Goal: Task Accomplishment & Management: Manage account settings

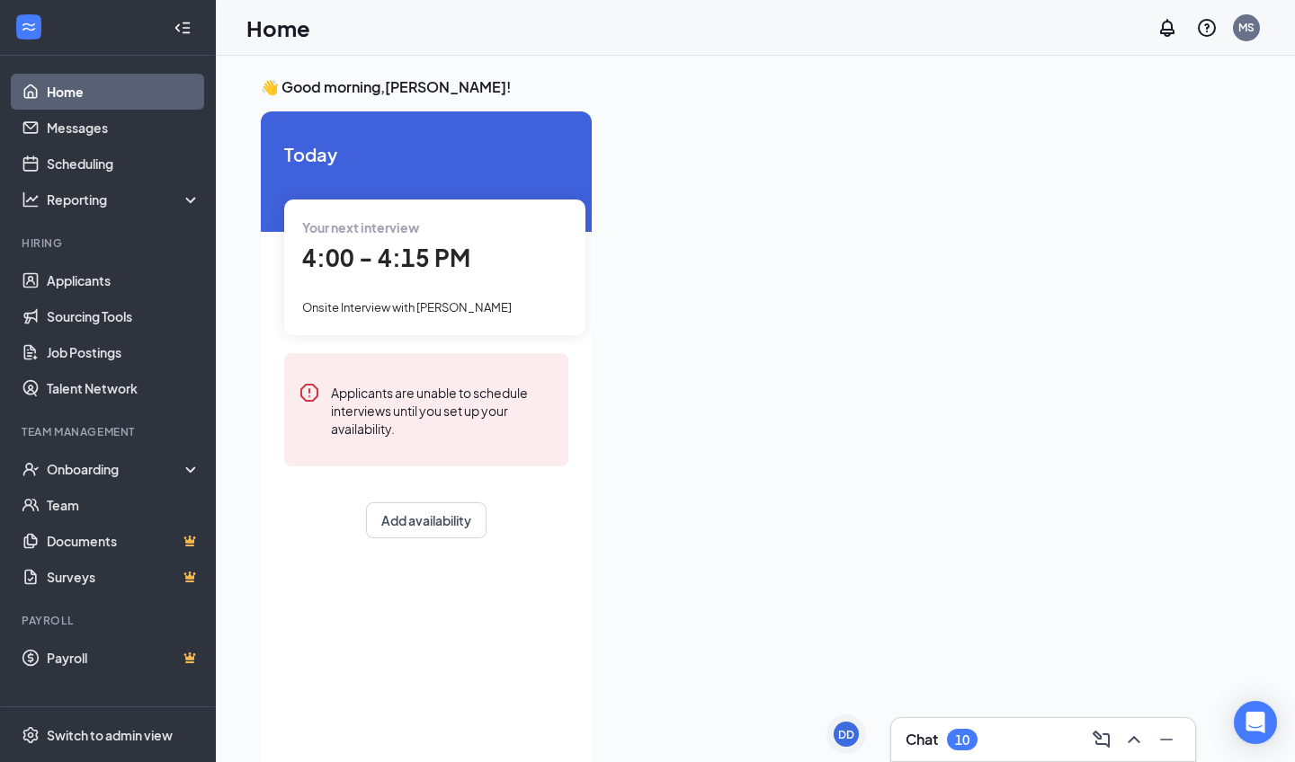
click at [404, 306] on span "Onsite Interview with [PERSON_NAME]" at bounding box center [406, 307] width 209 height 14
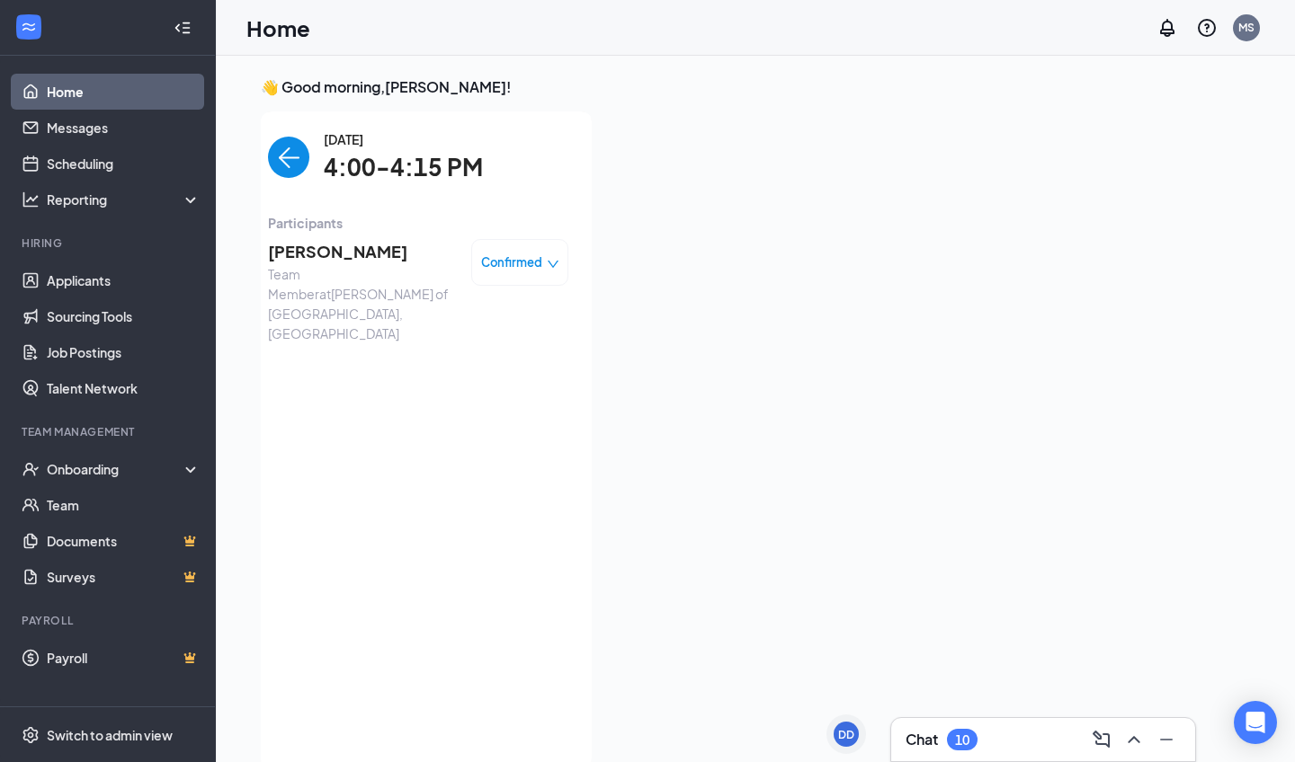
scroll to position [7, 0]
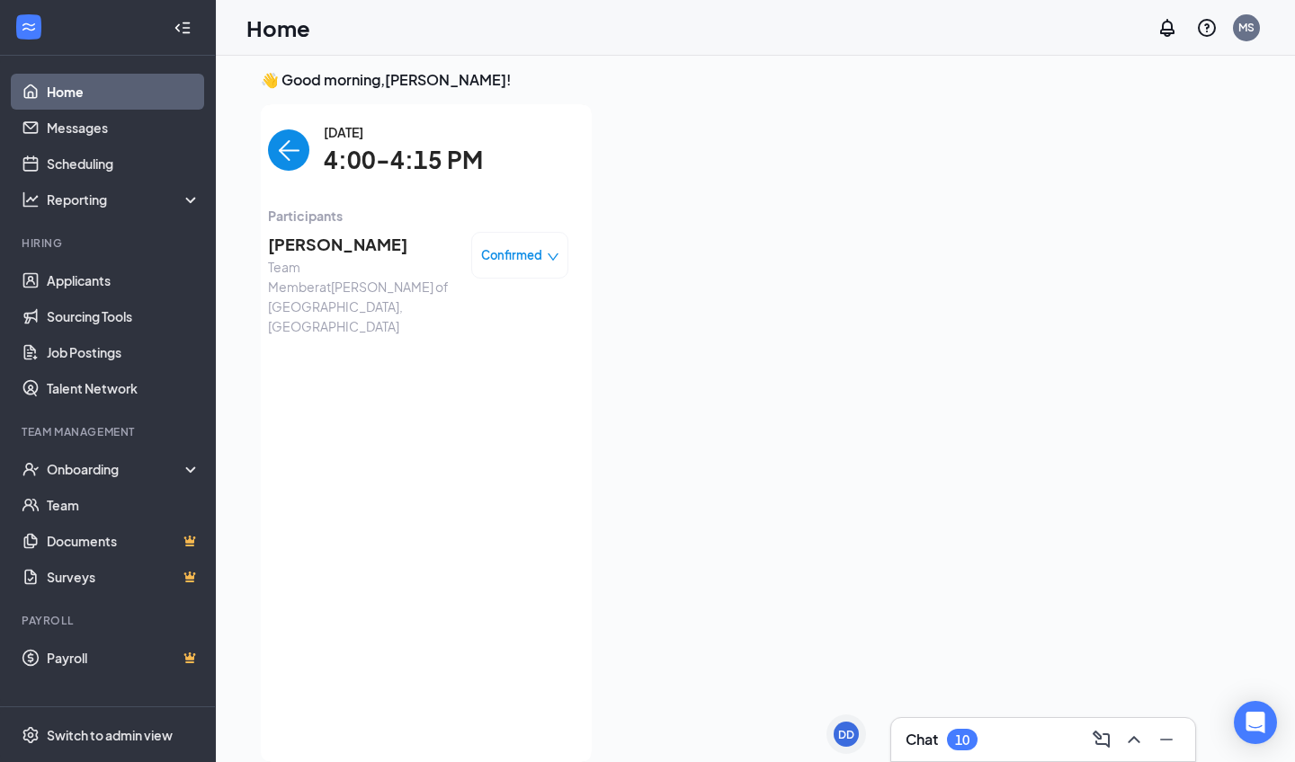
click at [369, 255] on span "[PERSON_NAME]" at bounding box center [362, 244] width 189 height 25
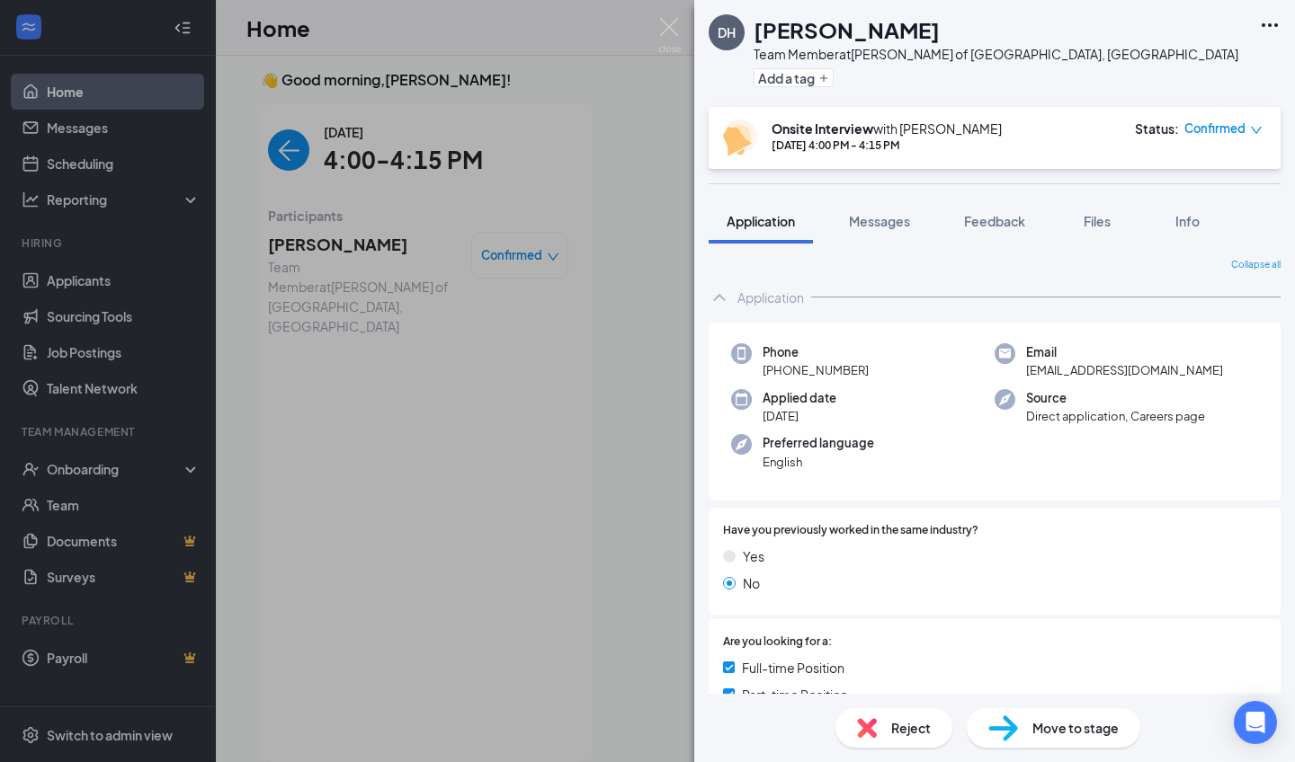
click at [718, 492] on span "Reject" at bounding box center [911, 728] width 40 height 20
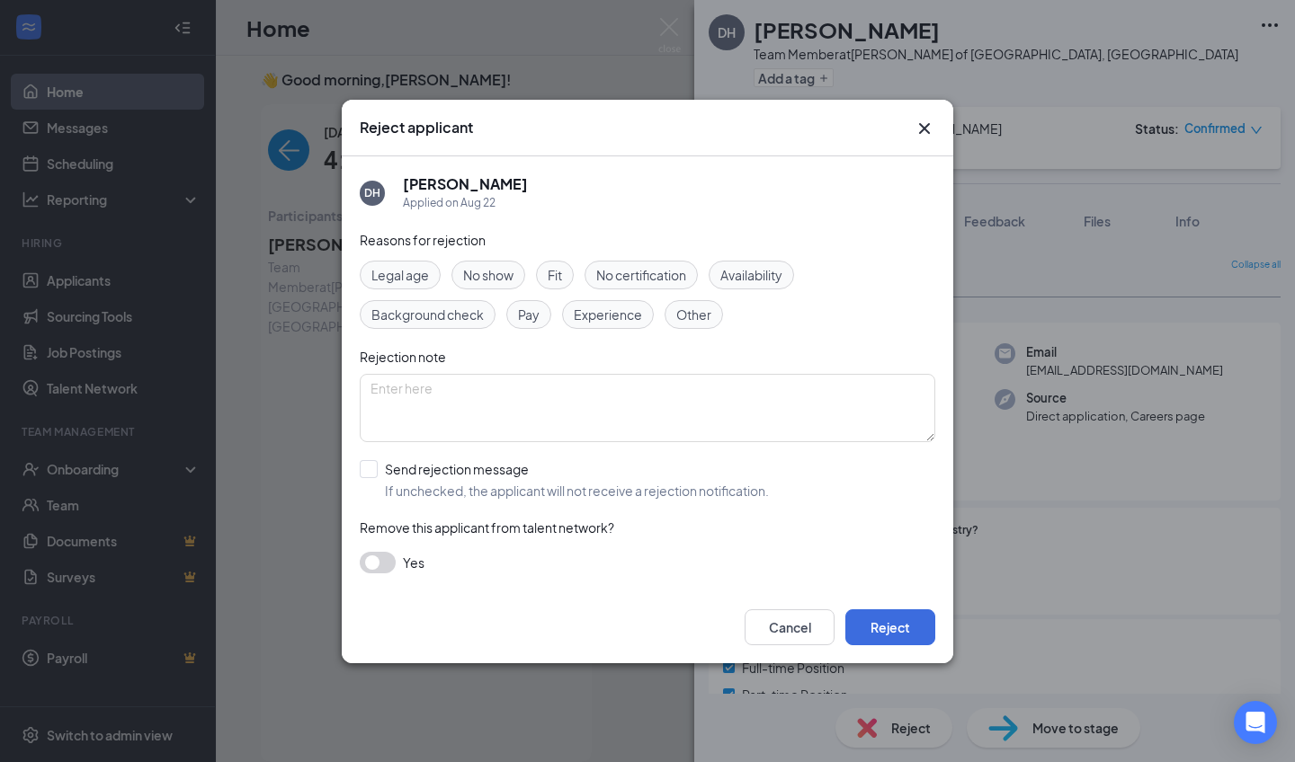
click at [498, 277] on span "No show" at bounding box center [488, 275] width 50 height 20
click at [718, 492] on button "Reject" at bounding box center [890, 628] width 90 height 36
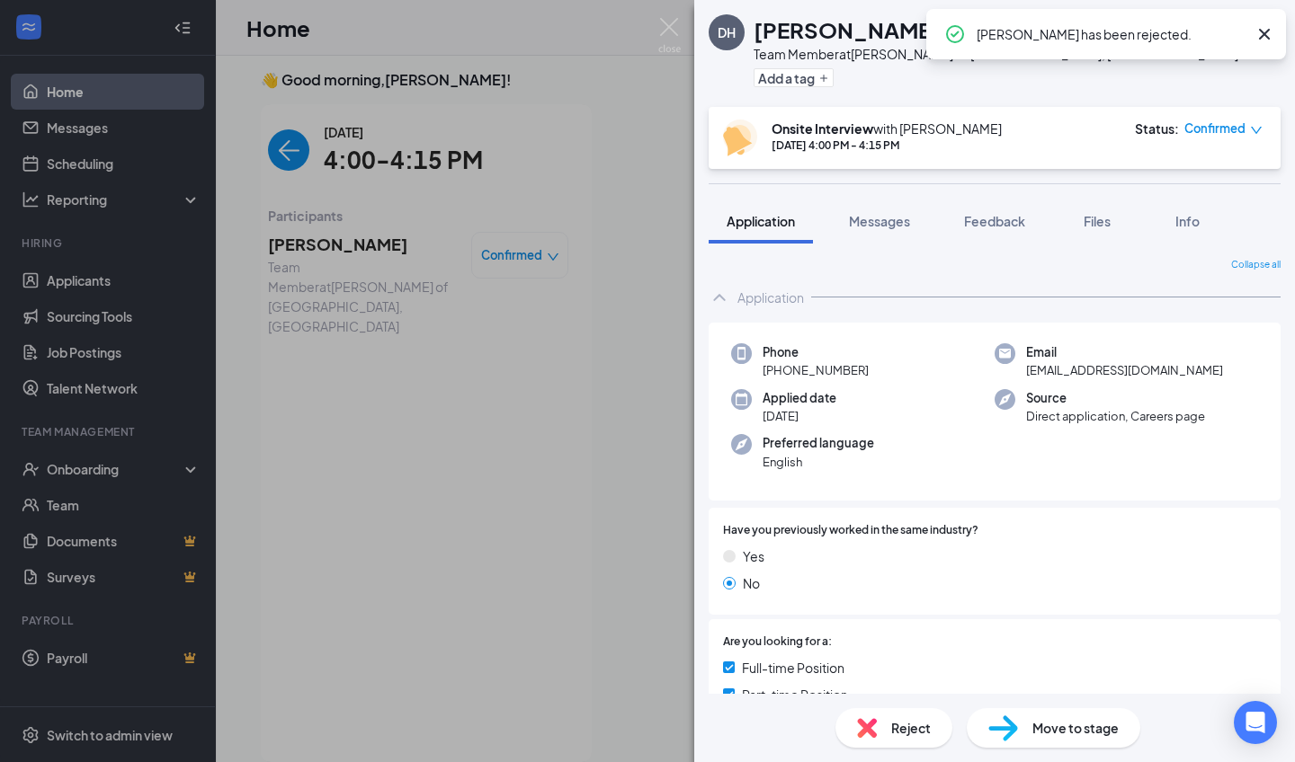
click at [463, 461] on div "DH [PERSON_NAME] Team Member at [GEOGRAPHIC_DATA][PERSON_NAME] of [GEOGRAPHIC_D…" at bounding box center [647, 381] width 1295 height 762
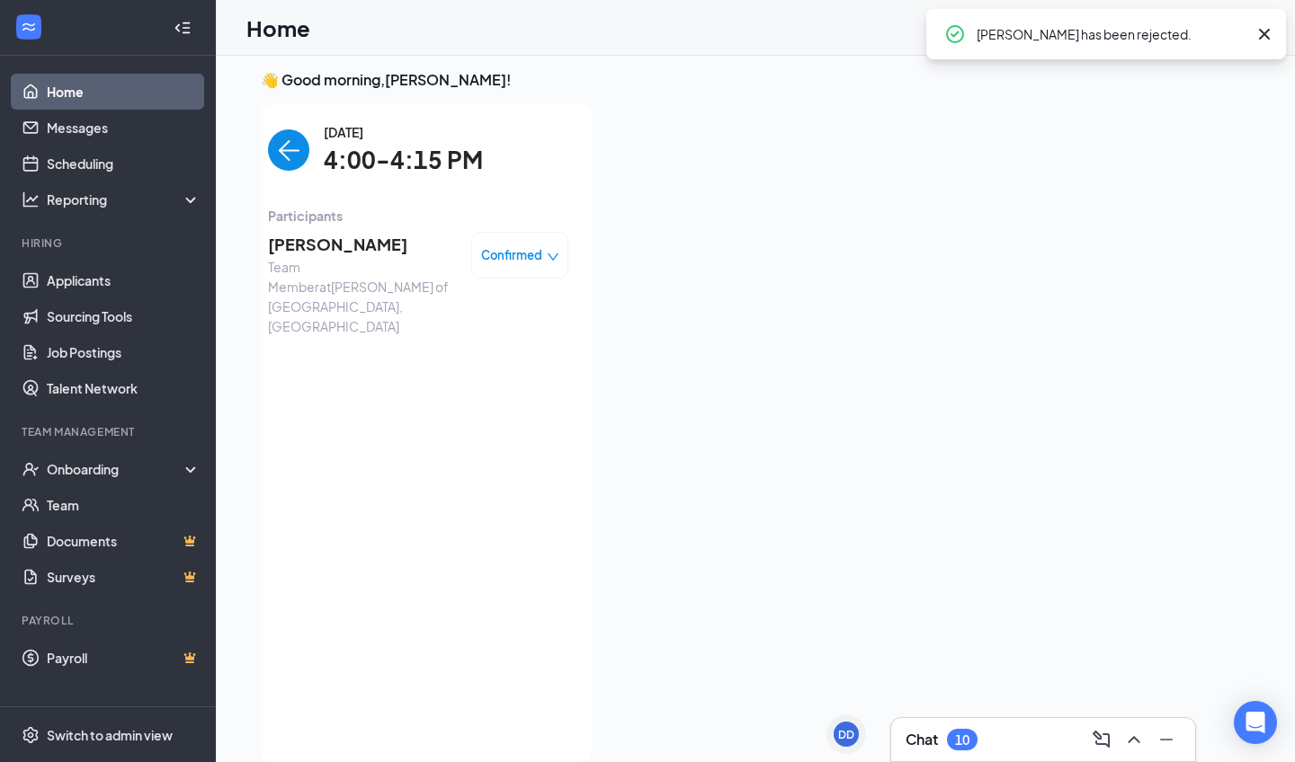
click at [718, 492] on div "Chat 10" at bounding box center [1042, 740] width 275 height 29
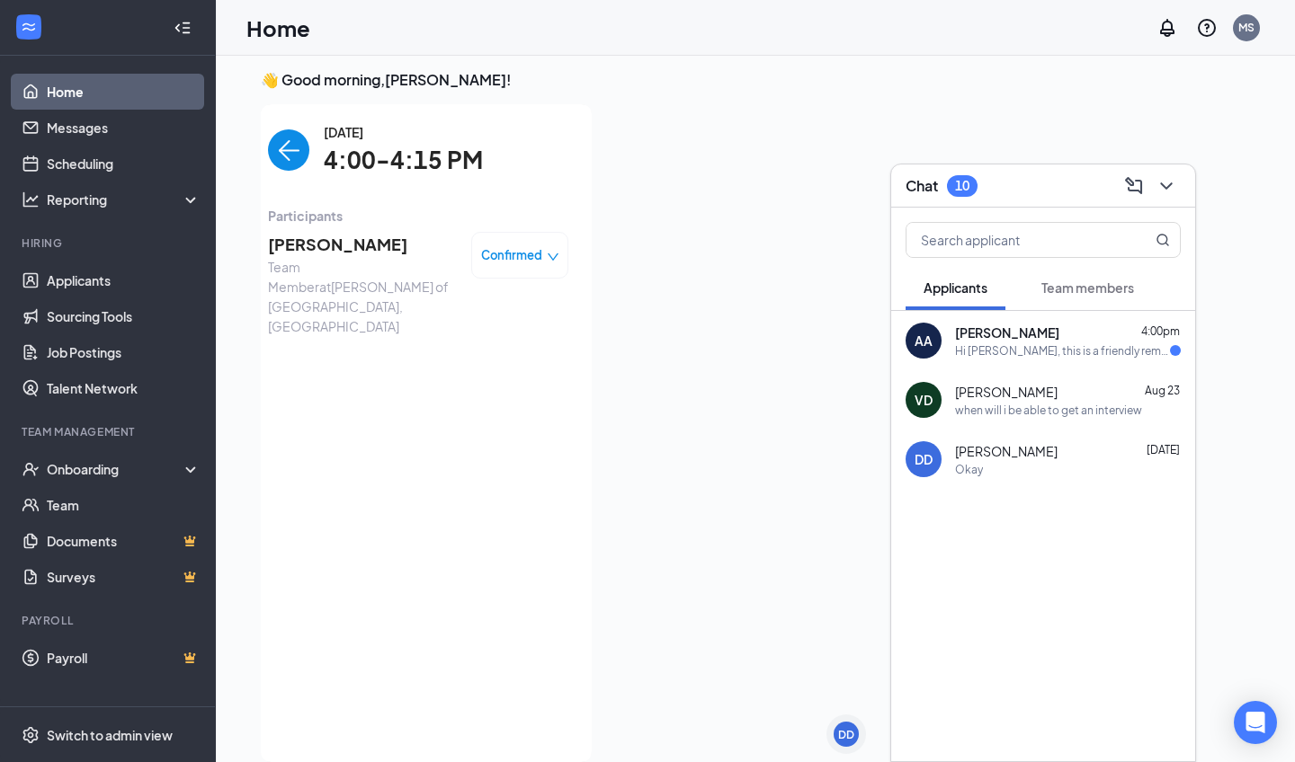
click at [718, 343] on div "Hi [PERSON_NAME], this is a friendly reminder. Your meeting with [PERSON_NAME] …" at bounding box center [1062, 350] width 215 height 15
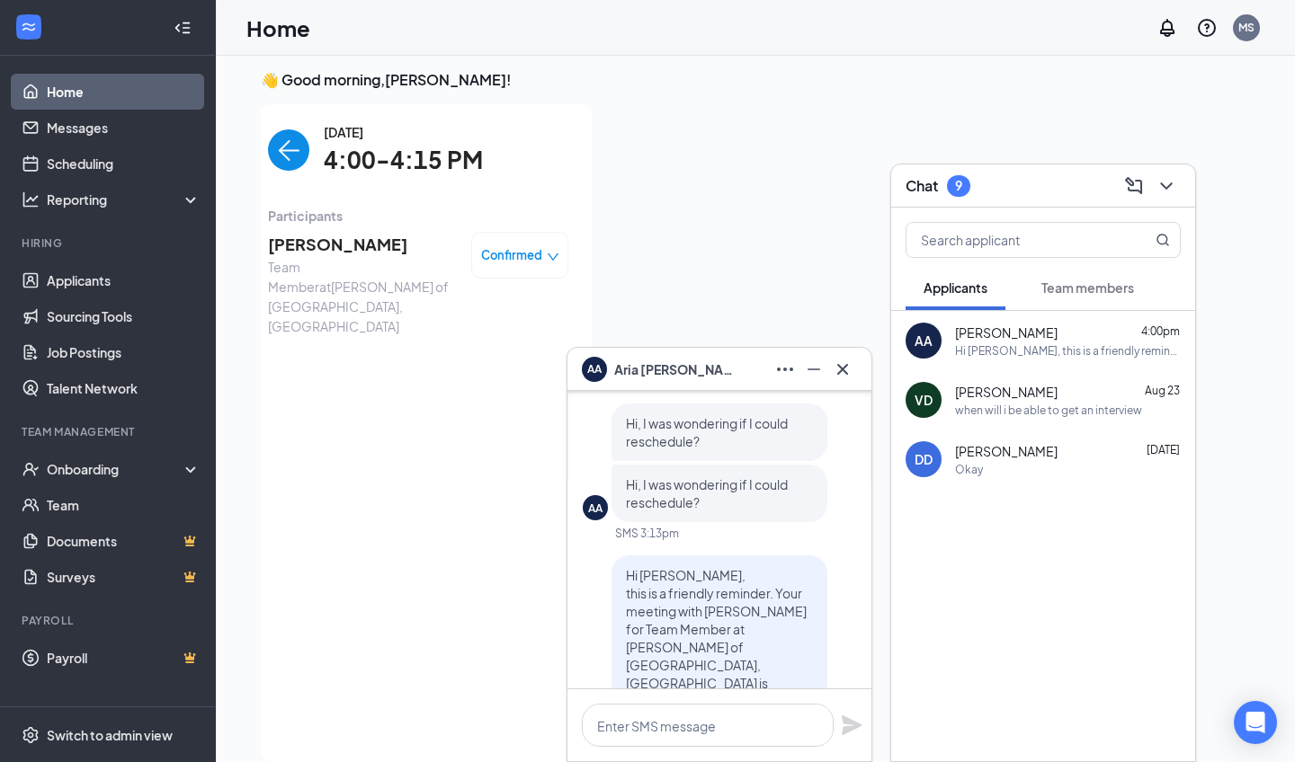
scroll to position [-336, 0]
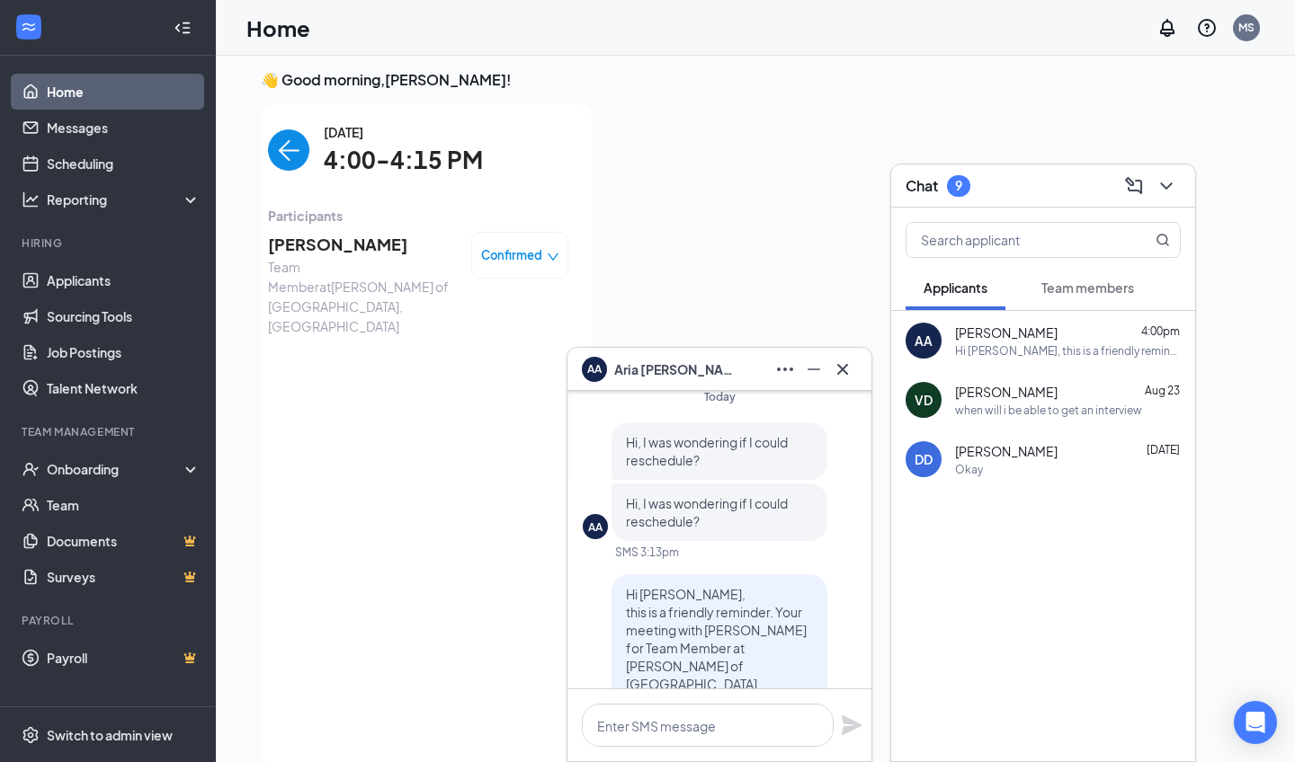
click at [594, 492] on div "AA" at bounding box center [595, 527] width 14 height 15
click at [629, 375] on span "[PERSON_NAME]" at bounding box center [677, 370] width 126 height 20
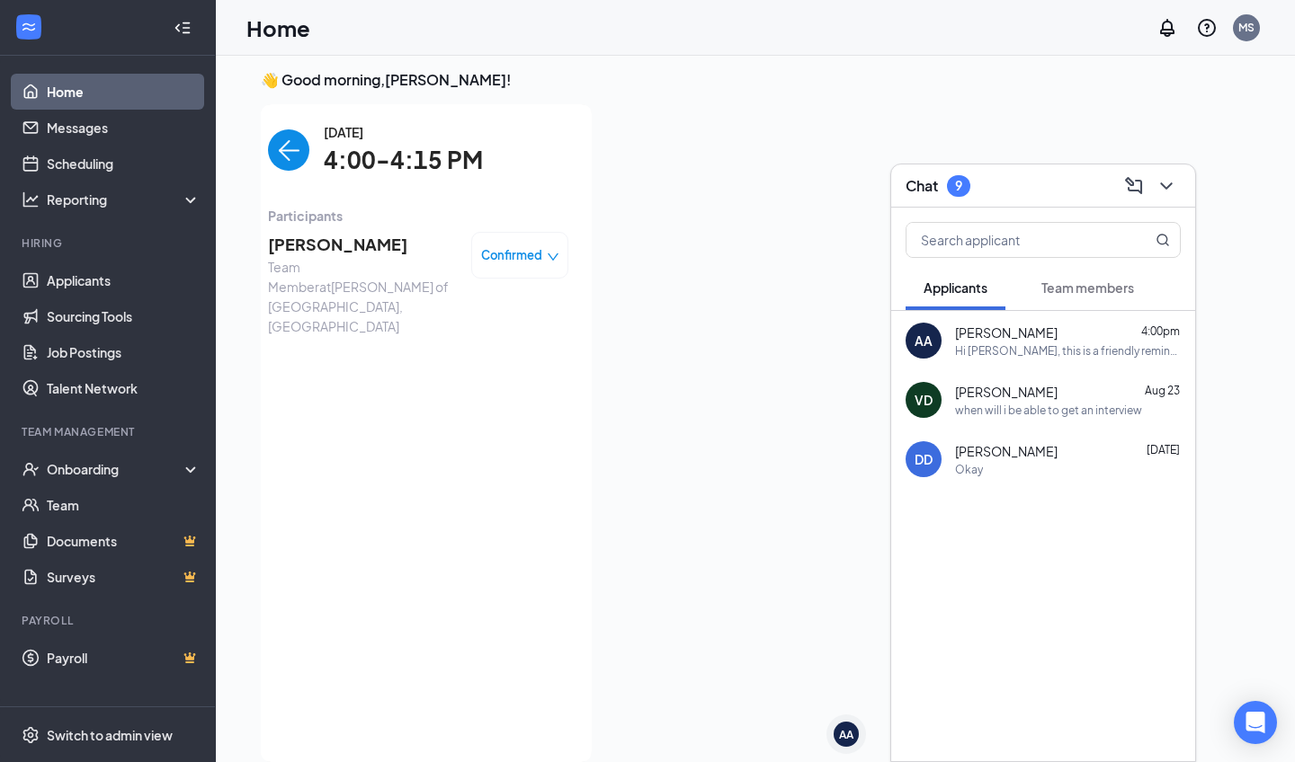
scroll to position [0, 0]
click at [718, 330] on span "[PERSON_NAME]" at bounding box center [1006, 333] width 102 height 18
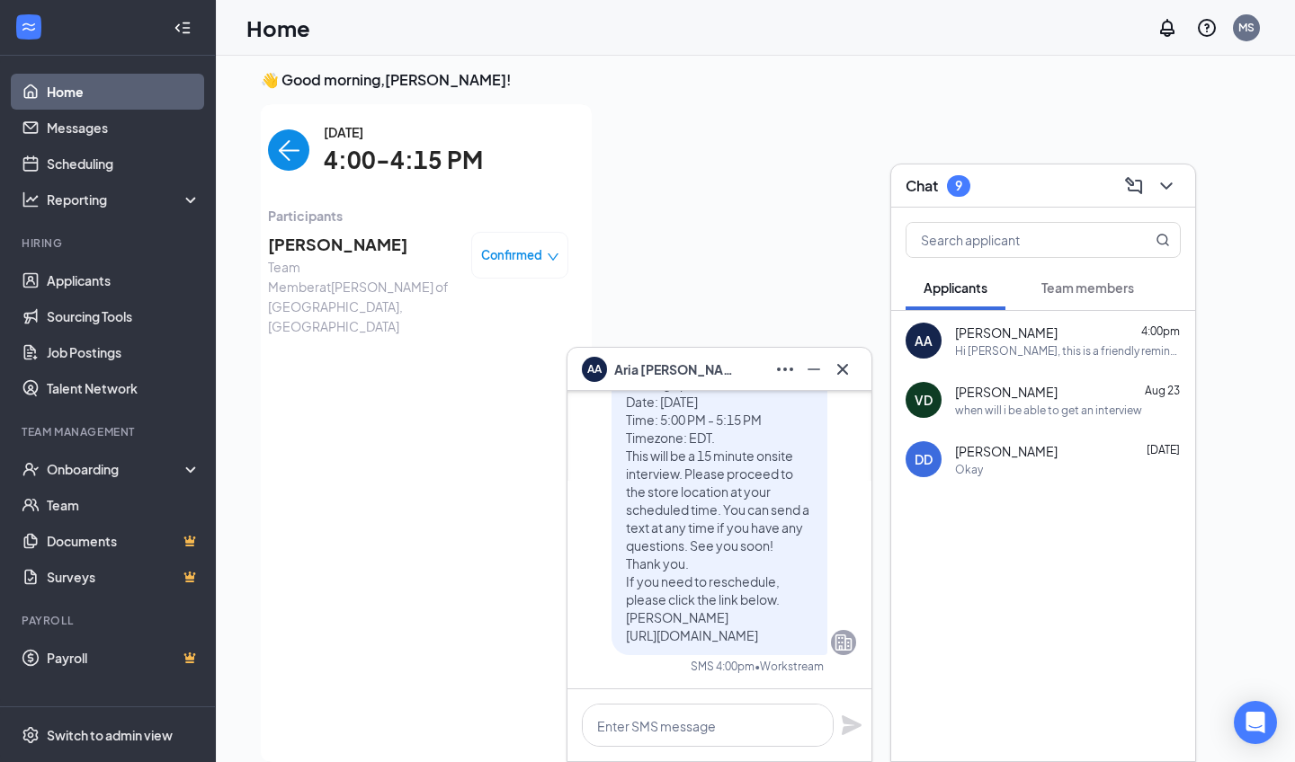
click at [630, 361] on span "[PERSON_NAME]" at bounding box center [677, 370] width 126 height 20
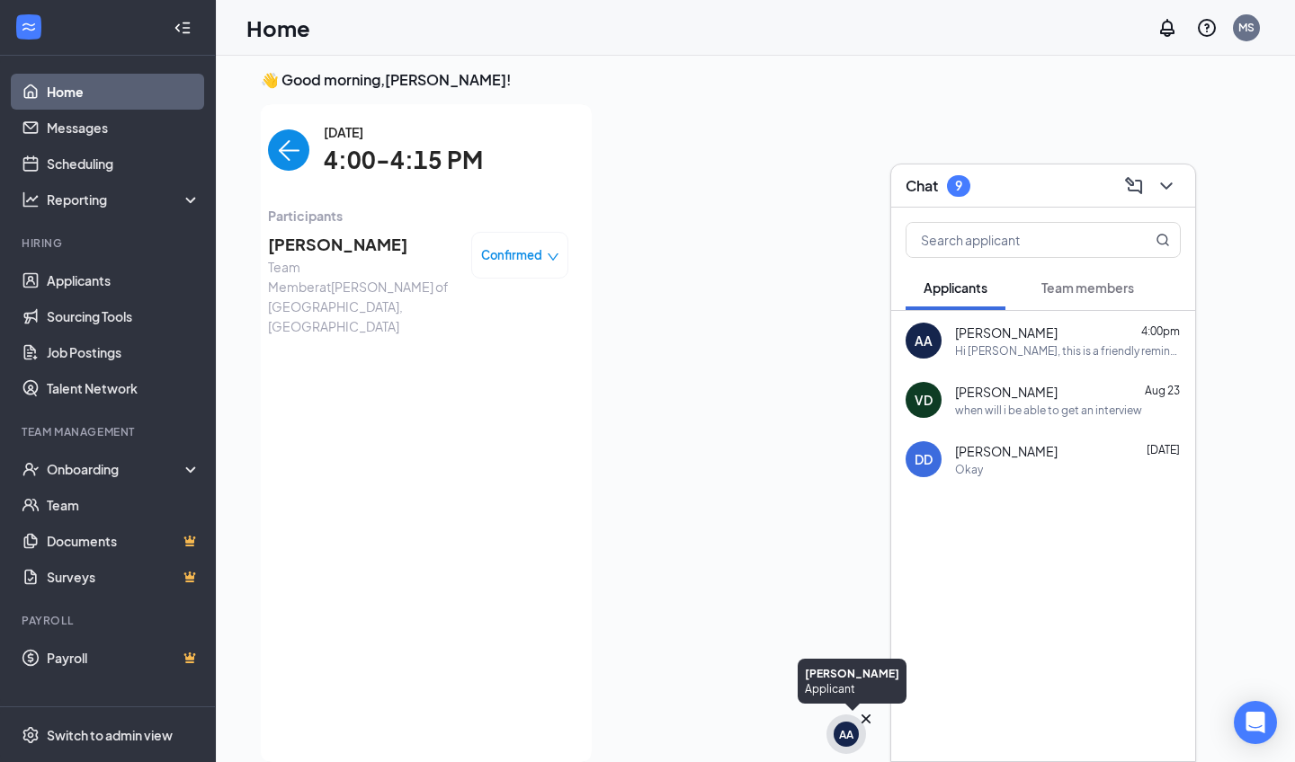
click at [718, 492] on div "AA" at bounding box center [846, 734] width 14 height 15
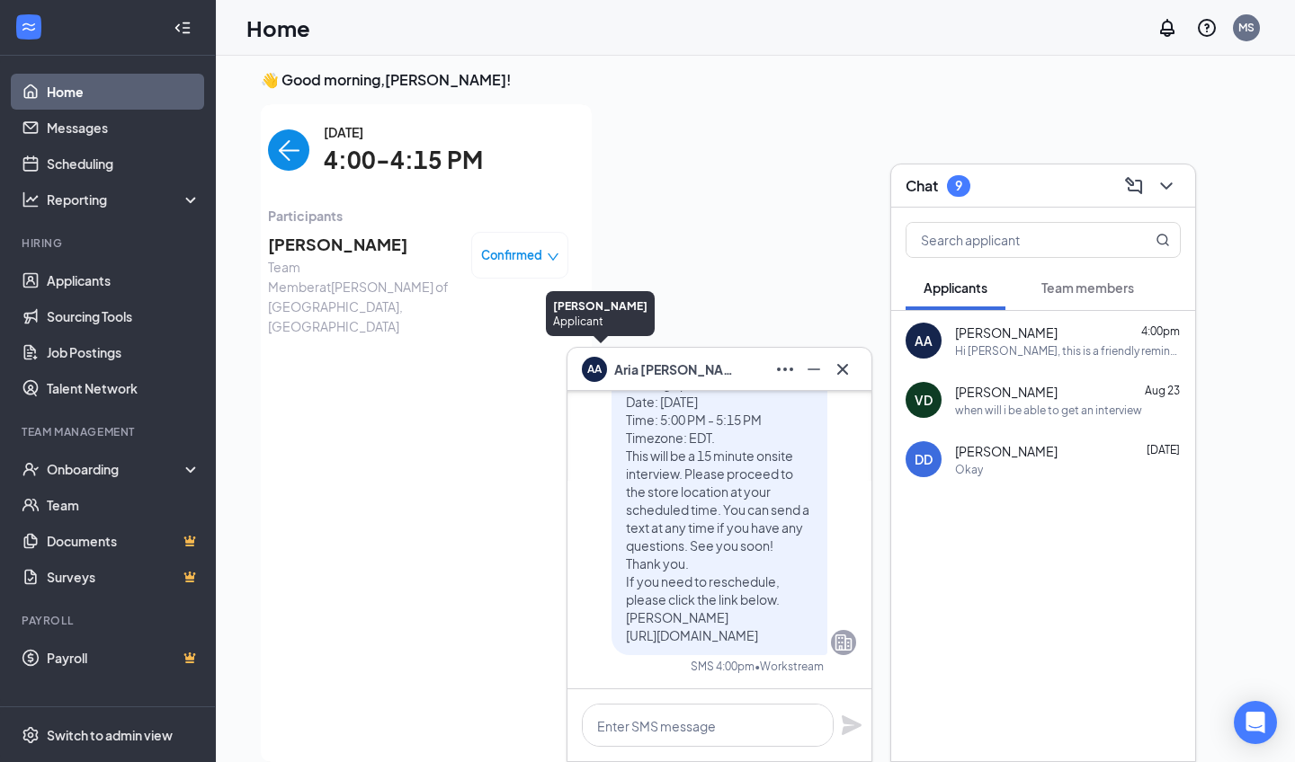
click at [594, 373] on div "AA" at bounding box center [594, 367] width 14 height 15
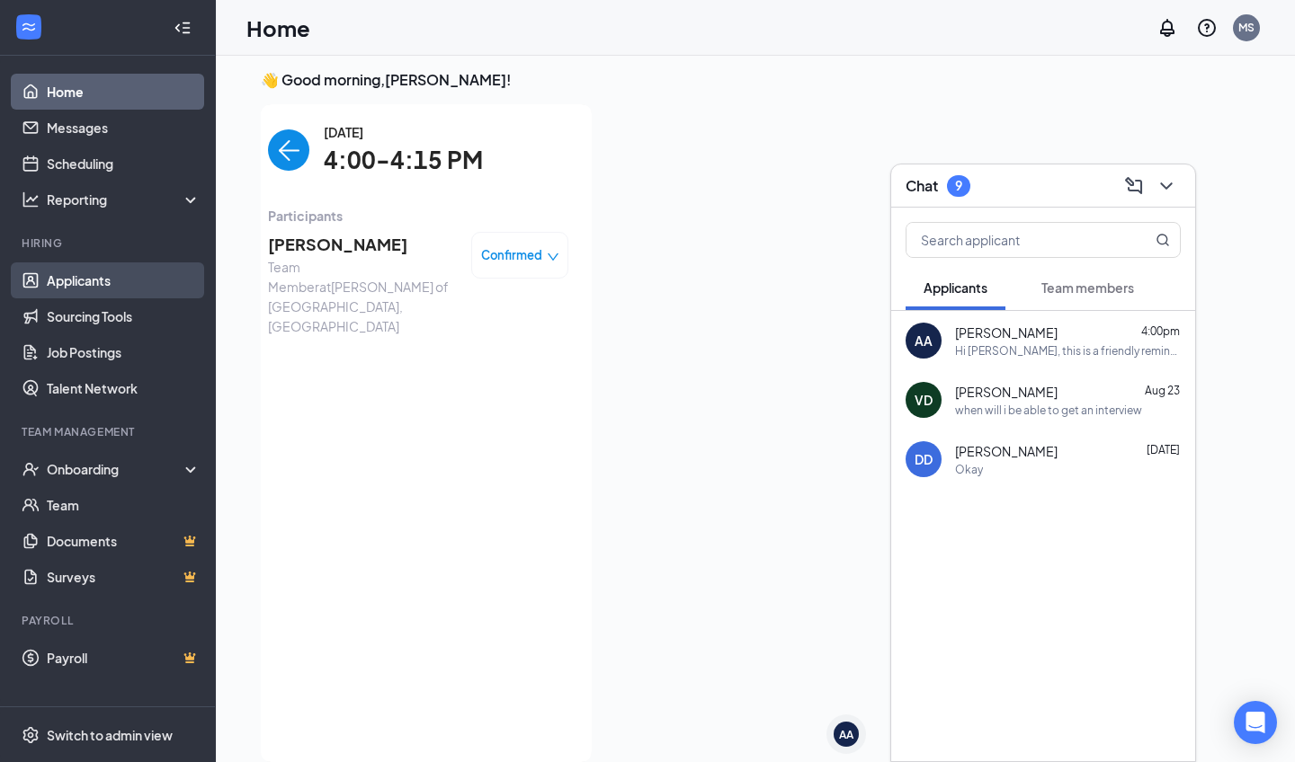
click at [123, 281] on link "Applicants" at bounding box center [124, 281] width 154 height 36
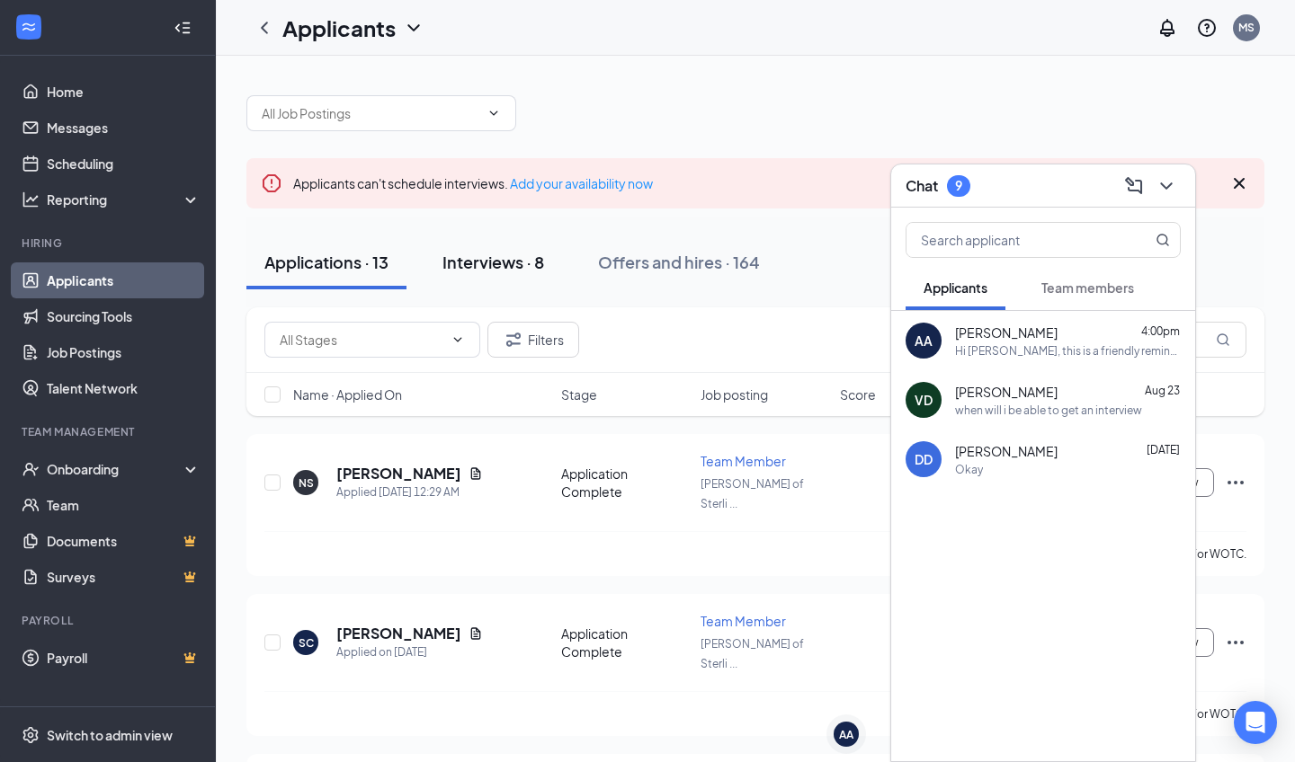
click at [516, 267] on div "Interviews · 8" at bounding box center [493, 262] width 102 height 22
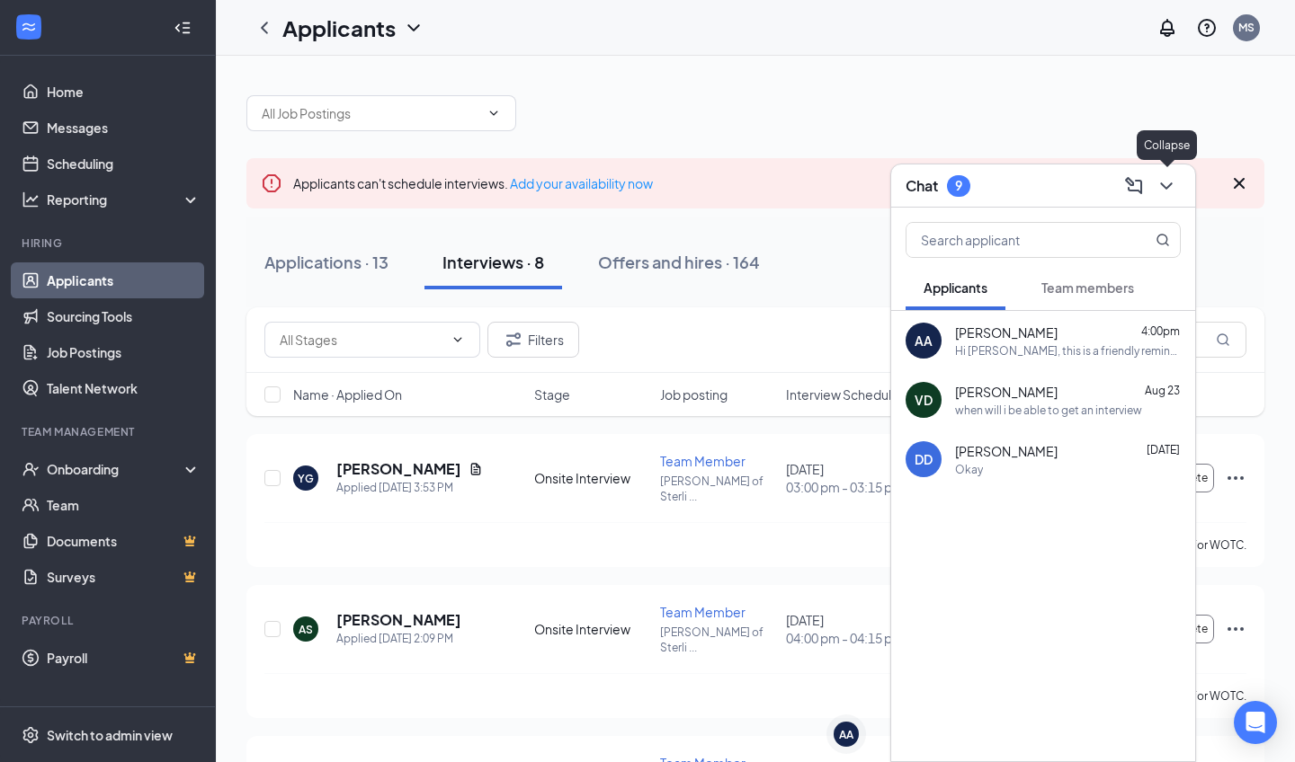
click at [718, 193] on icon "ChevronDown" at bounding box center [1166, 186] width 22 height 22
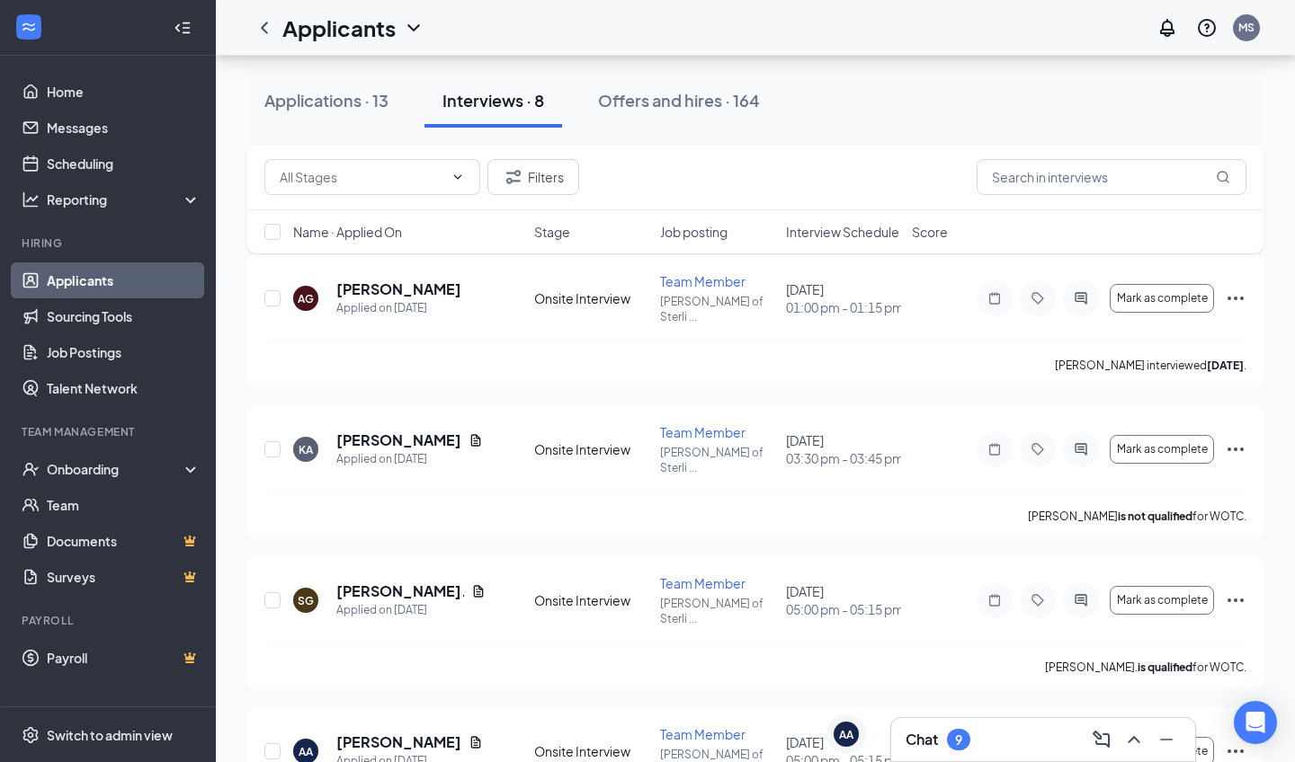
scroll to position [486, 0]
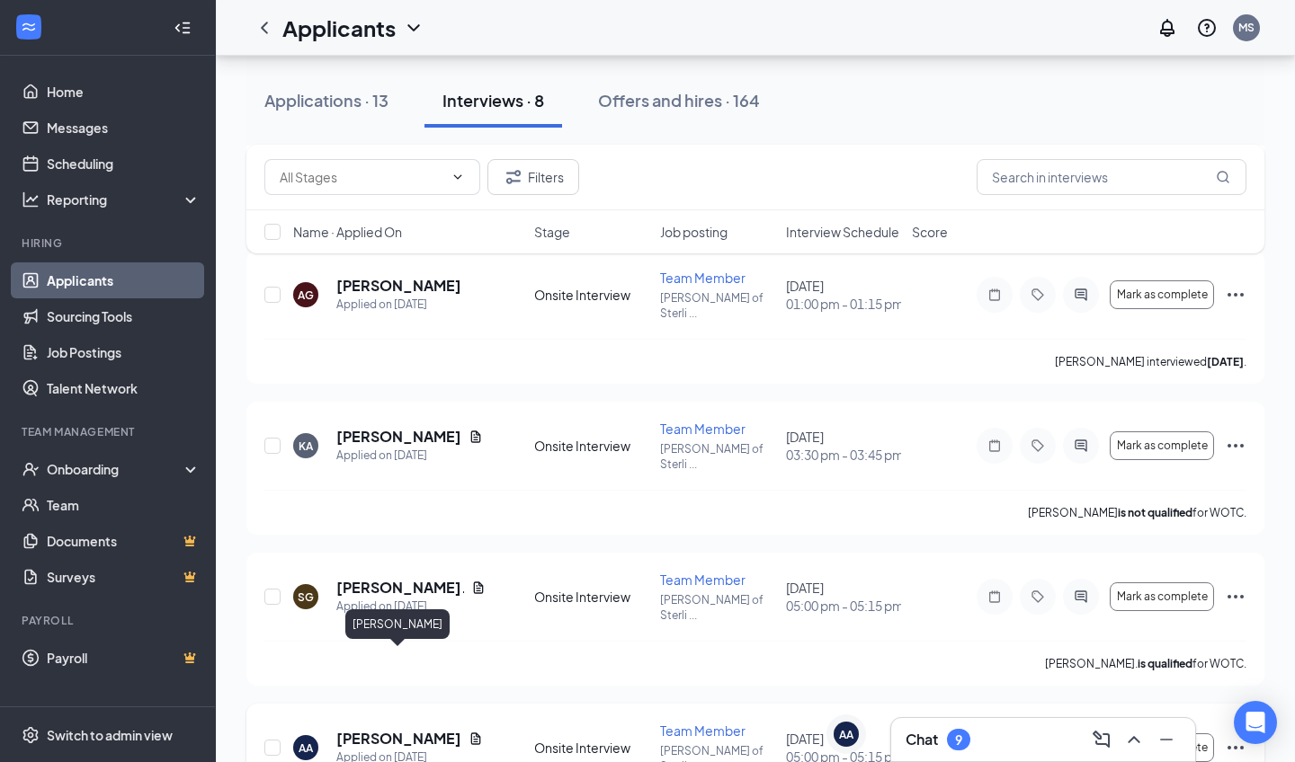
click at [412, 492] on h5 "[PERSON_NAME]" at bounding box center [398, 739] width 125 height 20
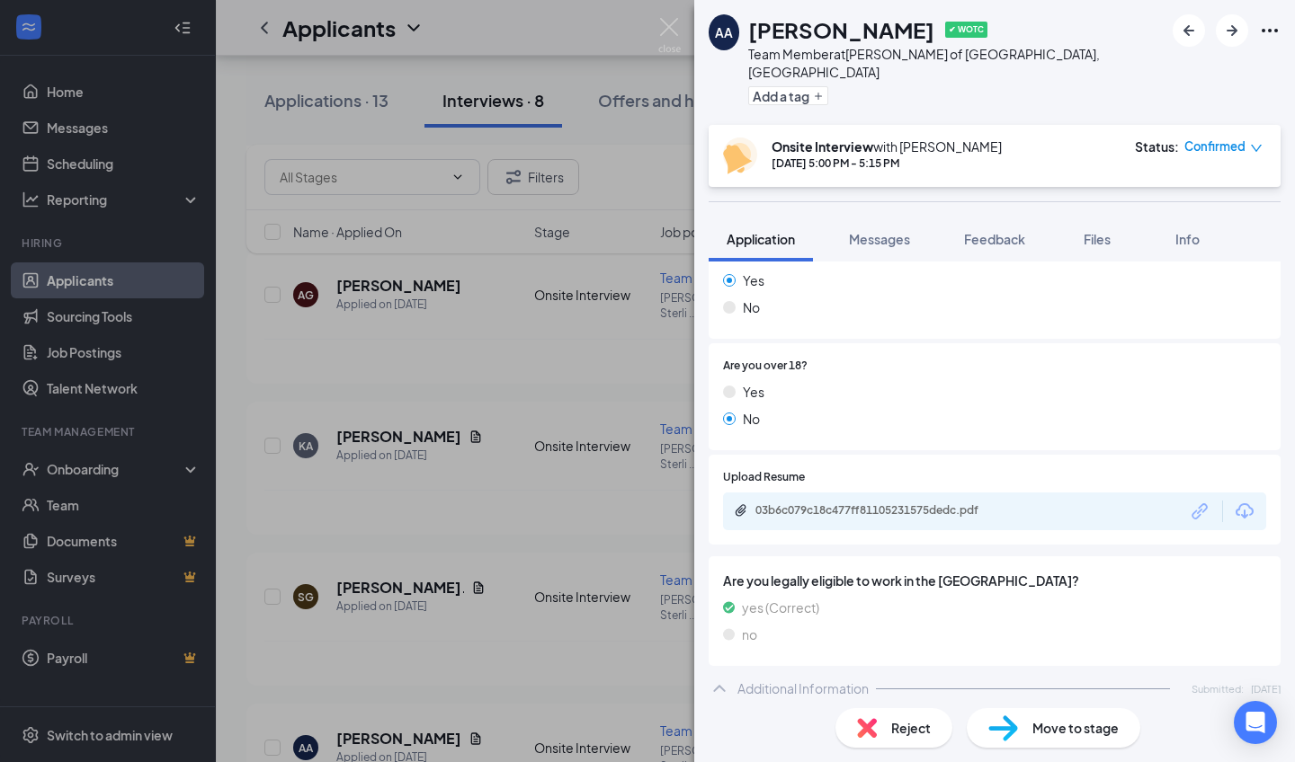
scroll to position [551, 0]
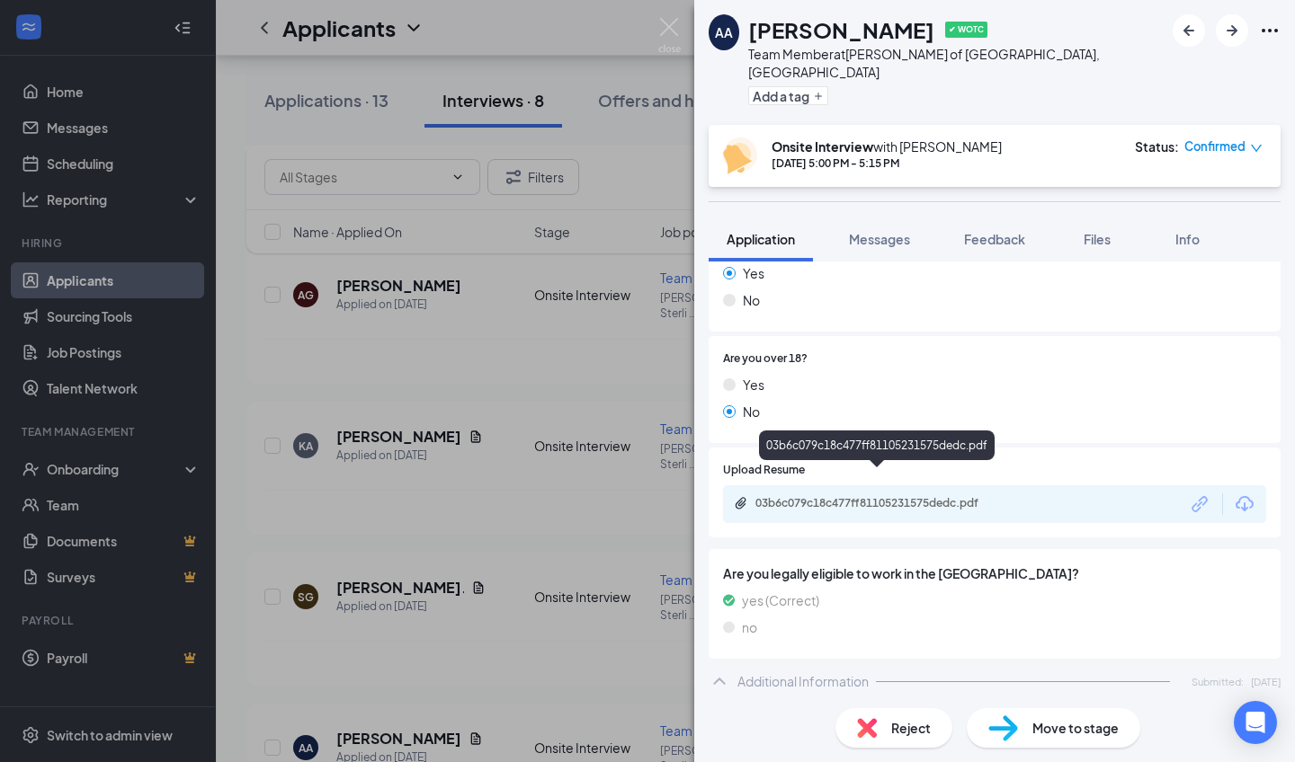
click at [718, 492] on div "03b6c079c18c477ff81105231575dedc.pdf" at bounding box center [879, 504] width 291 height 17
click at [640, 431] on div "AA [PERSON_NAME] ✔ WOTC Team Member at [PERSON_NAME] of [GEOGRAPHIC_DATA], [GEO…" at bounding box center [647, 381] width 1295 height 762
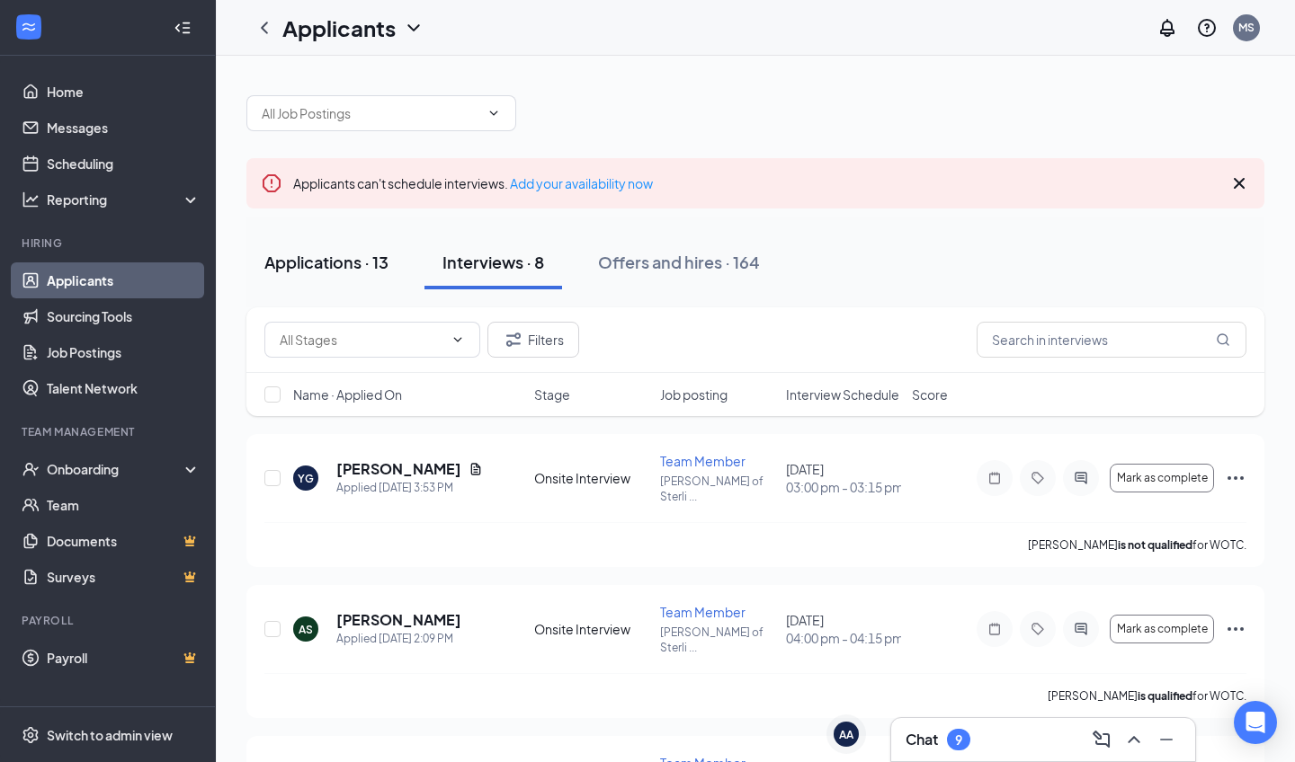
click at [282, 252] on div "Applications · 13" at bounding box center [326, 262] width 124 height 22
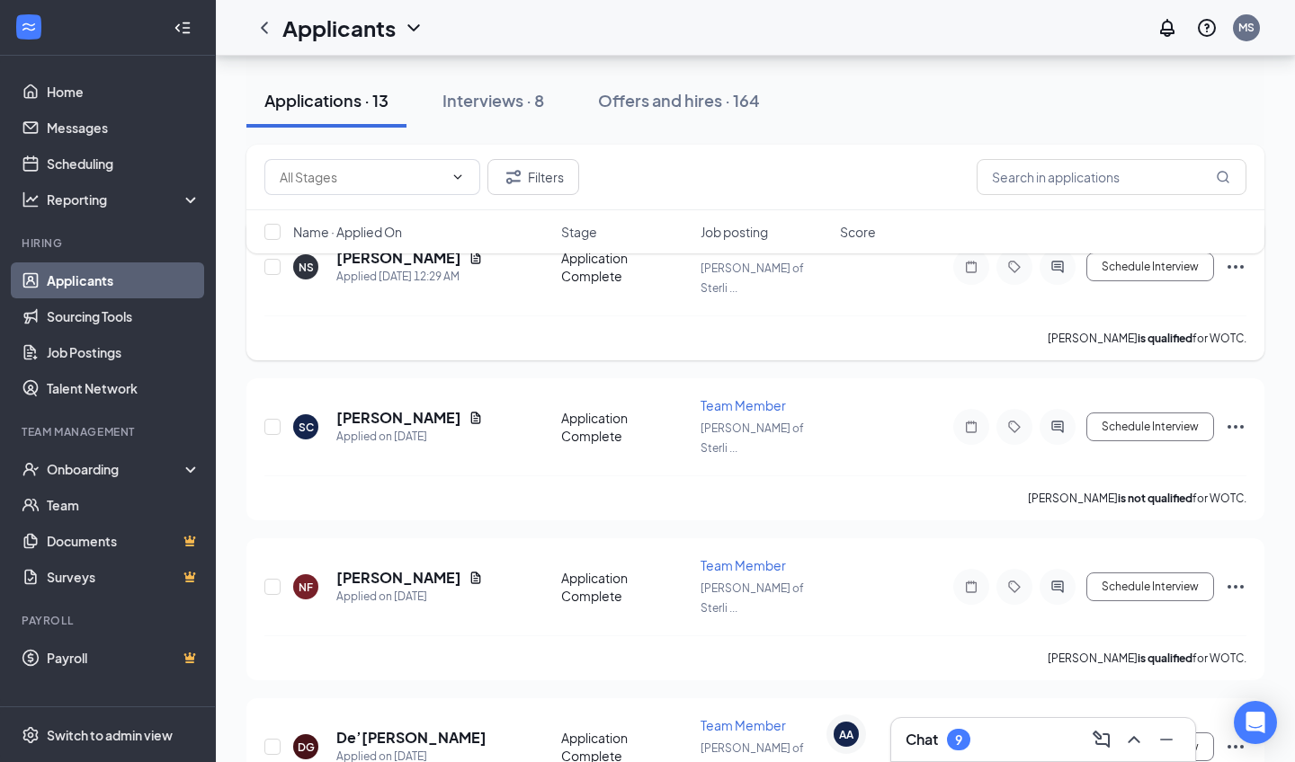
scroll to position [218, 0]
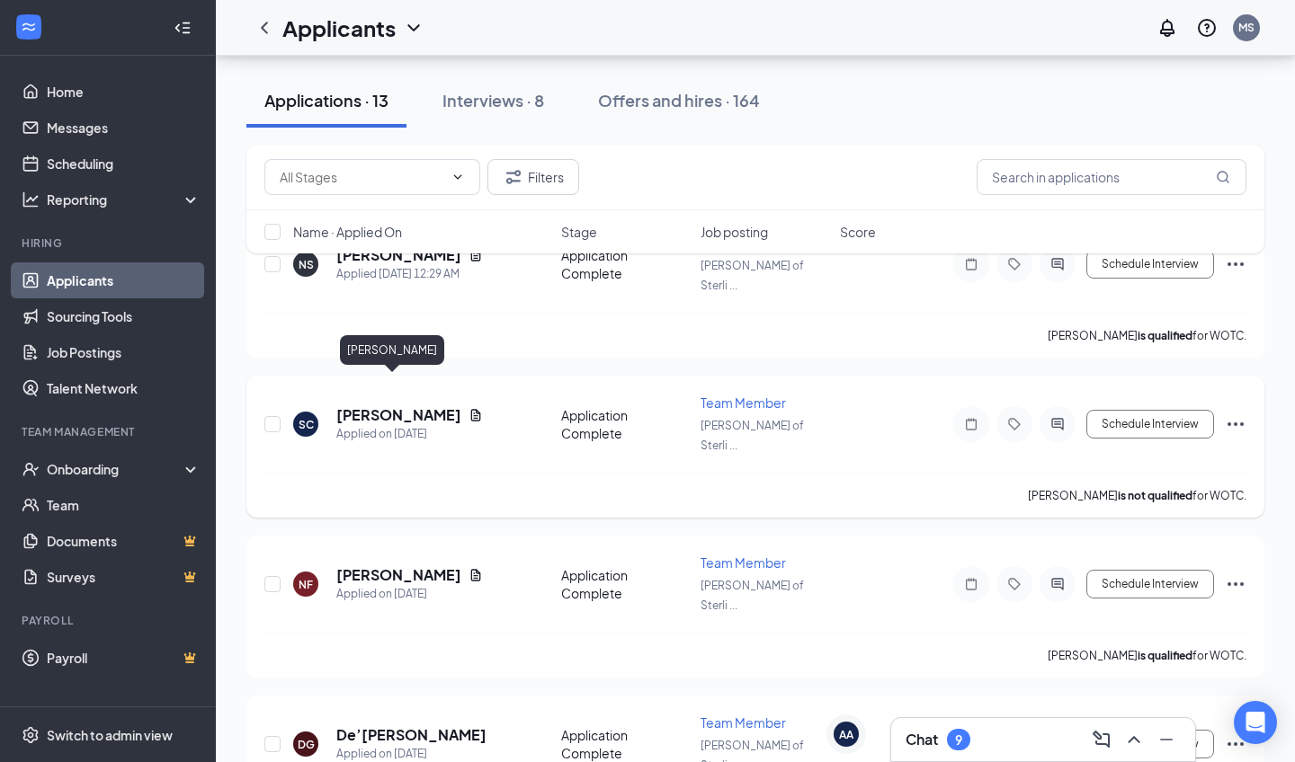
click at [377, 405] on h5 "[PERSON_NAME]" at bounding box center [398, 415] width 125 height 20
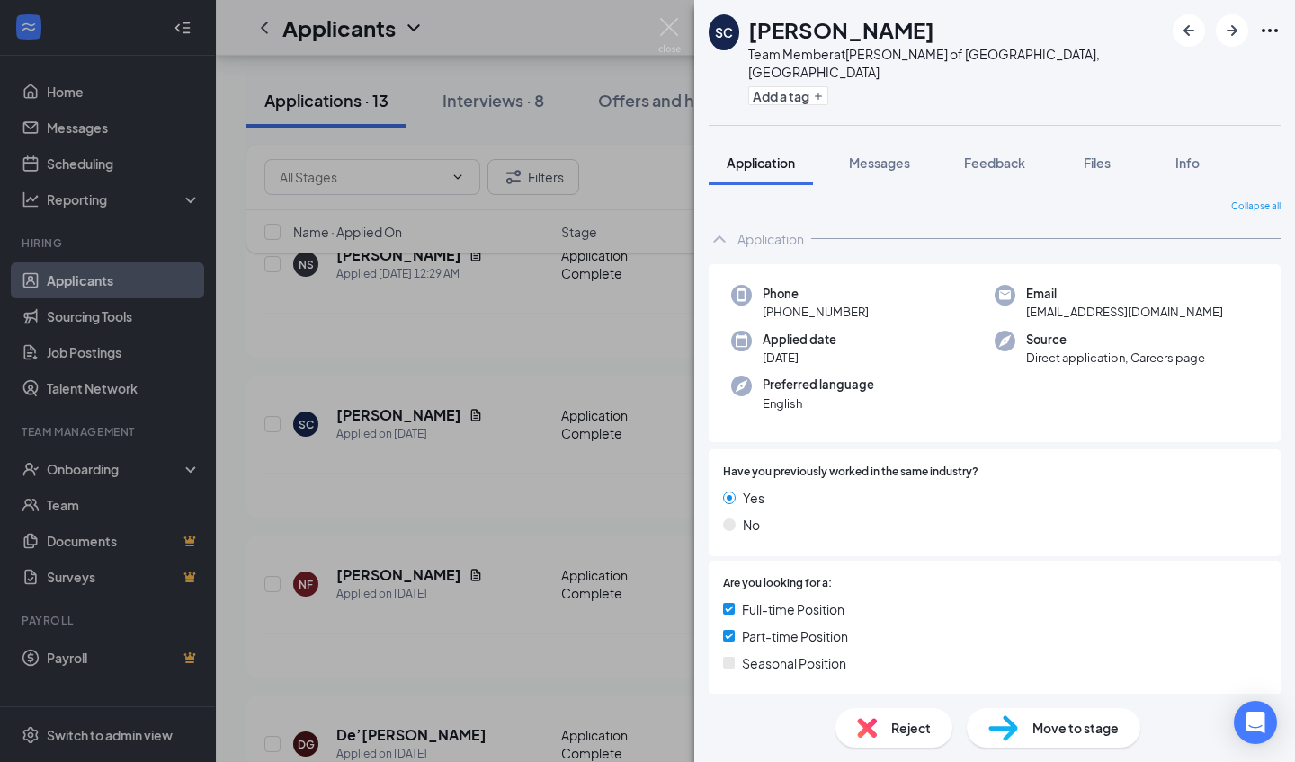
click at [718, 492] on span "Reject" at bounding box center [911, 728] width 40 height 20
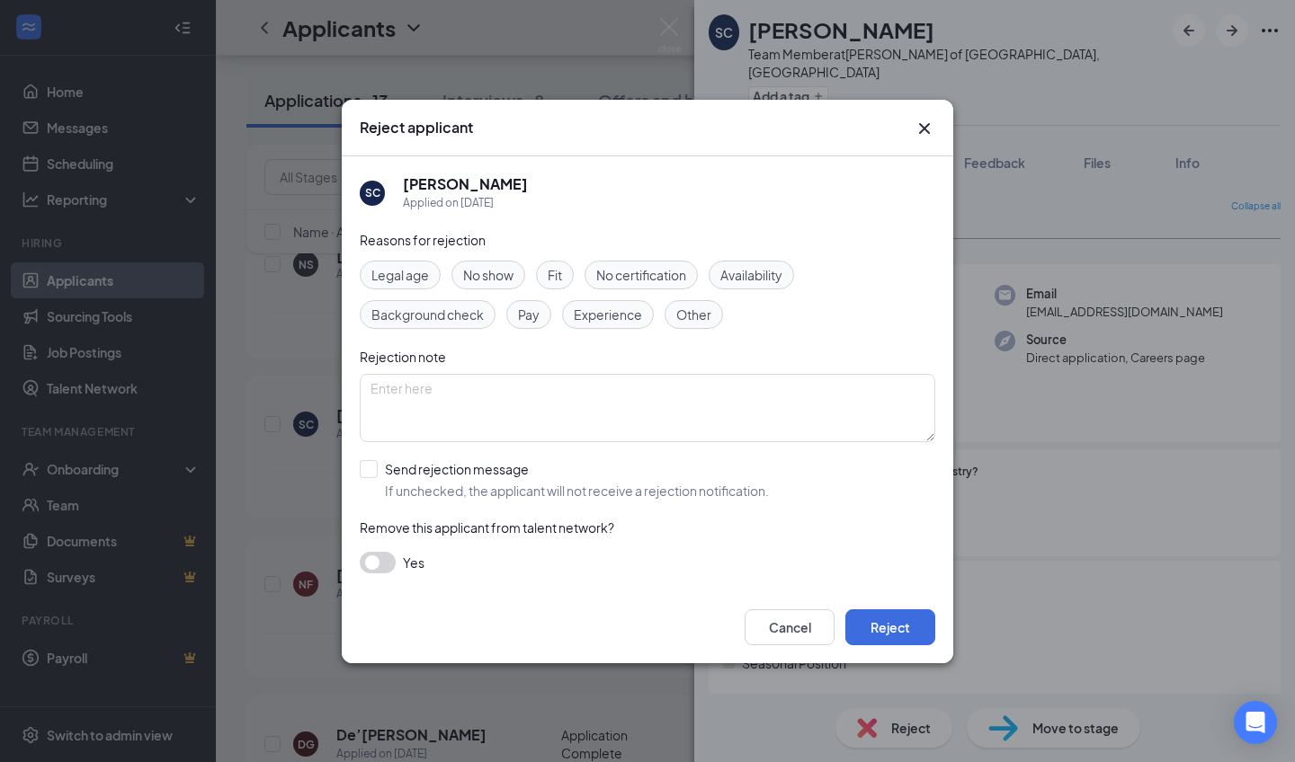
click at [718, 281] on span "Availability" at bounding box center [751, 275] width 62 height 20
click at [718, 275] on span "Availability" at bounding box center [751, 275] width 62 height 20
click at [718, 127] on icon "Cross" at bounding box center [924, 129] width 22 height 22
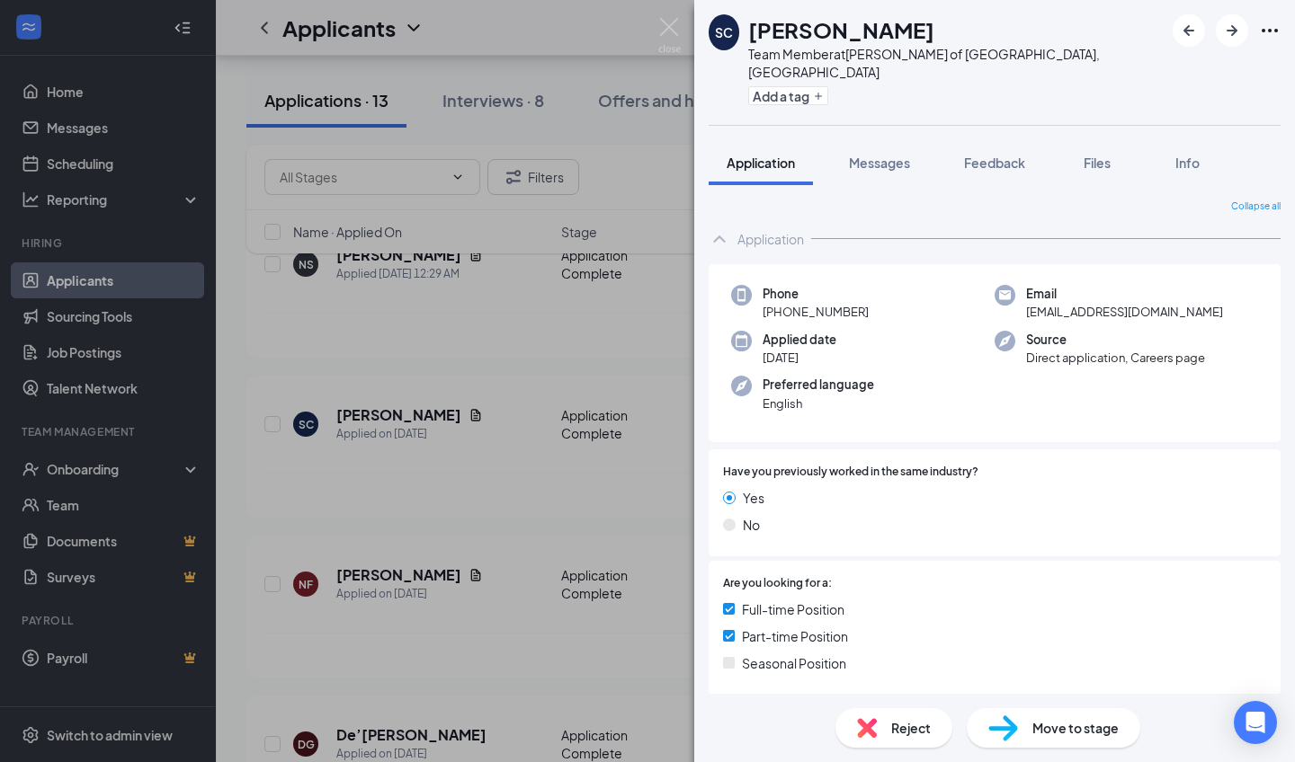
click at [454, 492] on div "SC [PERSON_NAME] Team Member at [GEOGRAPHIC_DATA][PERSON_NAME] of [GEOGRAPHIC_D…" at bounding box center [647, 381] width 1295 height 762
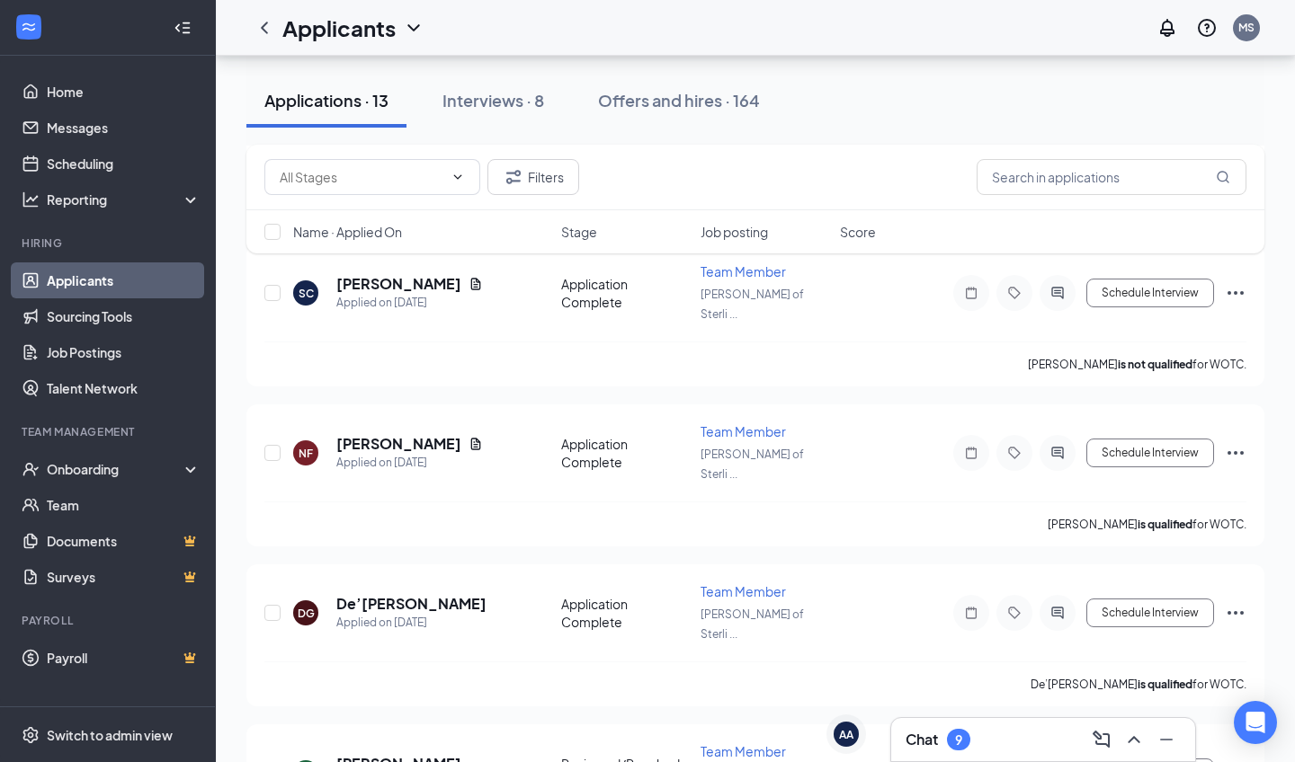
scroll to position [361, 0]
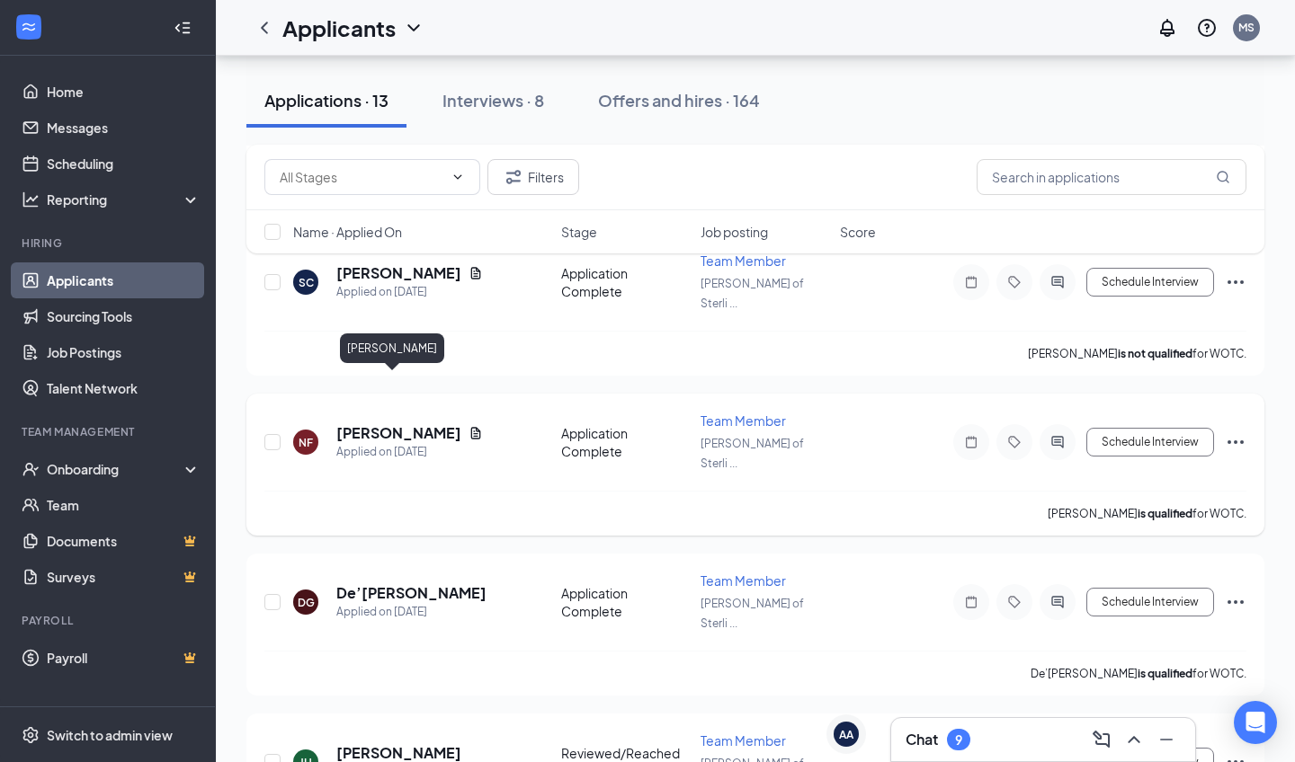
click at [363, 423] on h5 "[PERSON_NAME]" at bounding box center [398, 433] width 125 height 20
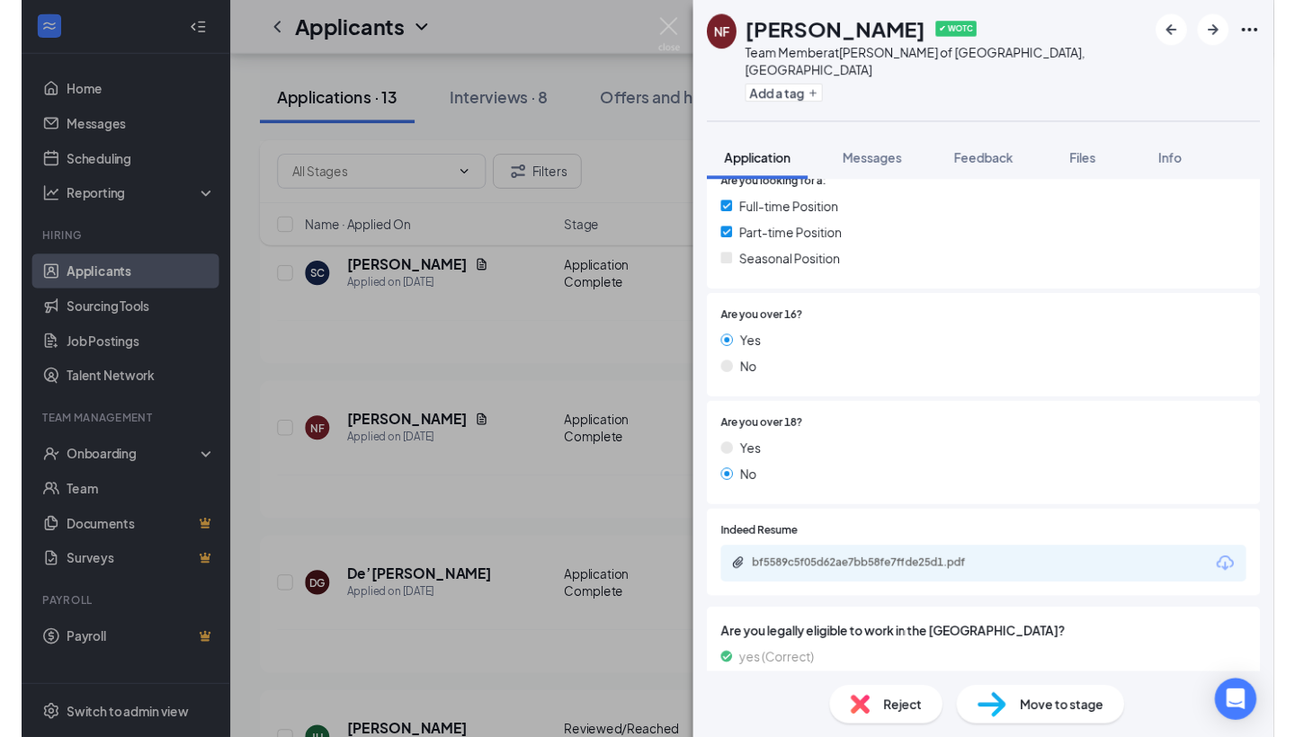
scroll to position [398, 0]
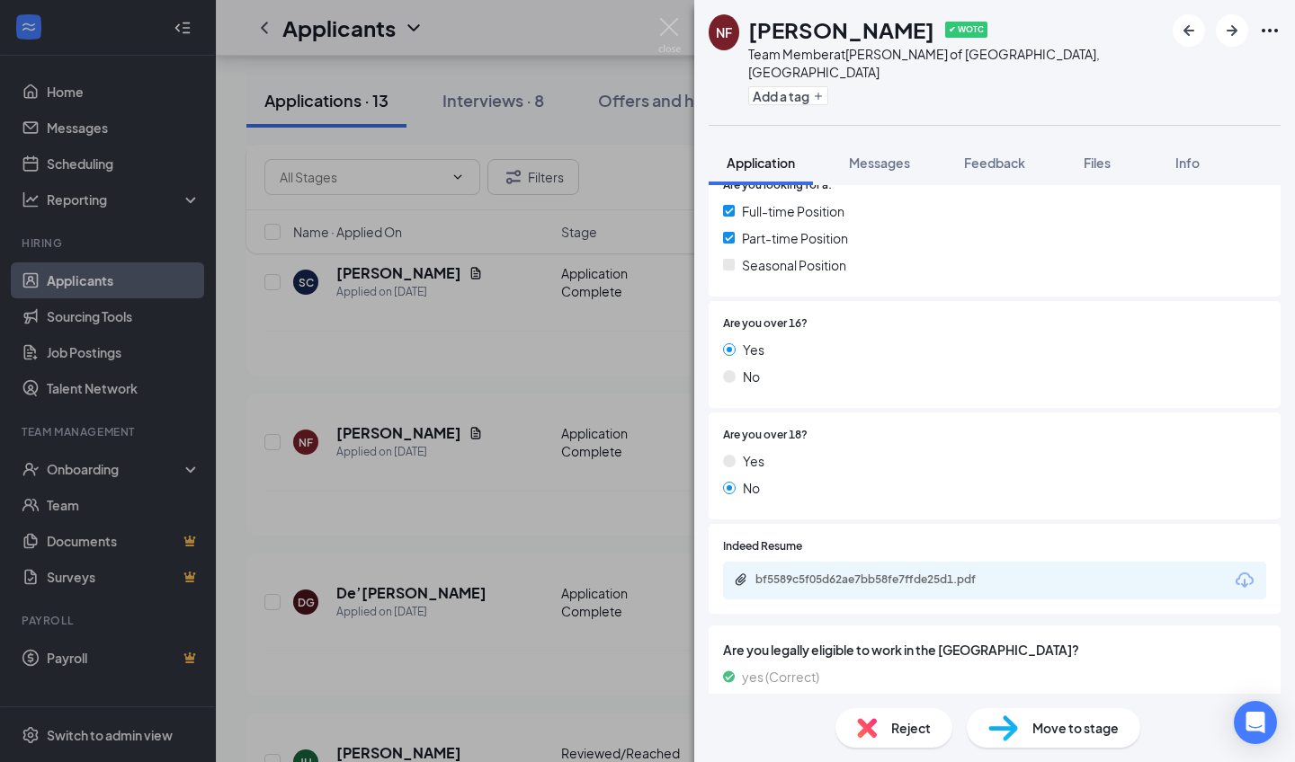
click at [718, 492] on div "Indeed Resume bf5589c5f05d62ae7bb58fe7ffde25d1.pdf" at bounding box center [994, 573] width 572 height 98
click at [718, 492] on div "bf5589c5f05d62ae7bb58fe7ffde25d1.pdf" at bounding box center [994, 581] width 543 height 38
click at [718, 492] on div "bf5589c5f05d62ae7bb58fe7ffde25d1.pdf" at bounding box center [881, 580] width 252 height 14
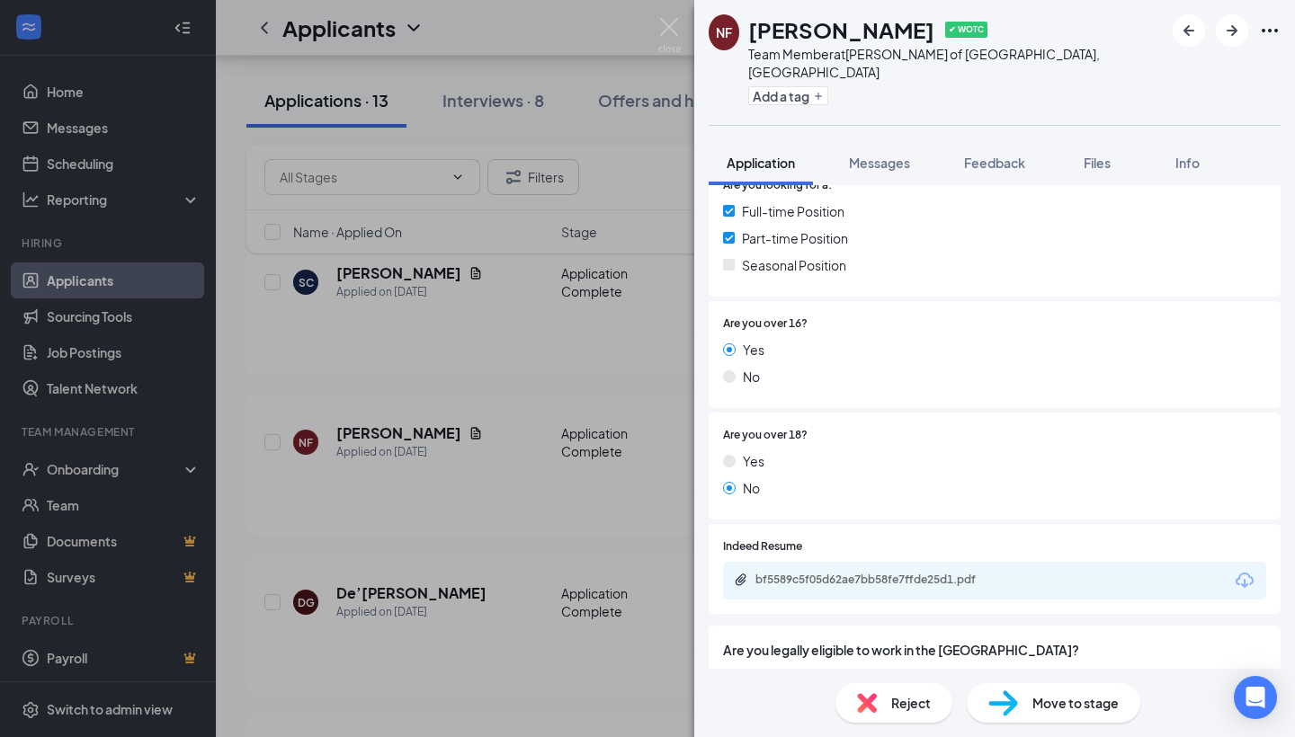
click at [142, 213] on div "NF [PERSON_NAME] ✔ WOTC Team Member at [PERSON_NAME] of [GEOGRAPHIC_DATA], [GEO…" at bounding box center [647, 368] width 1295 height 737
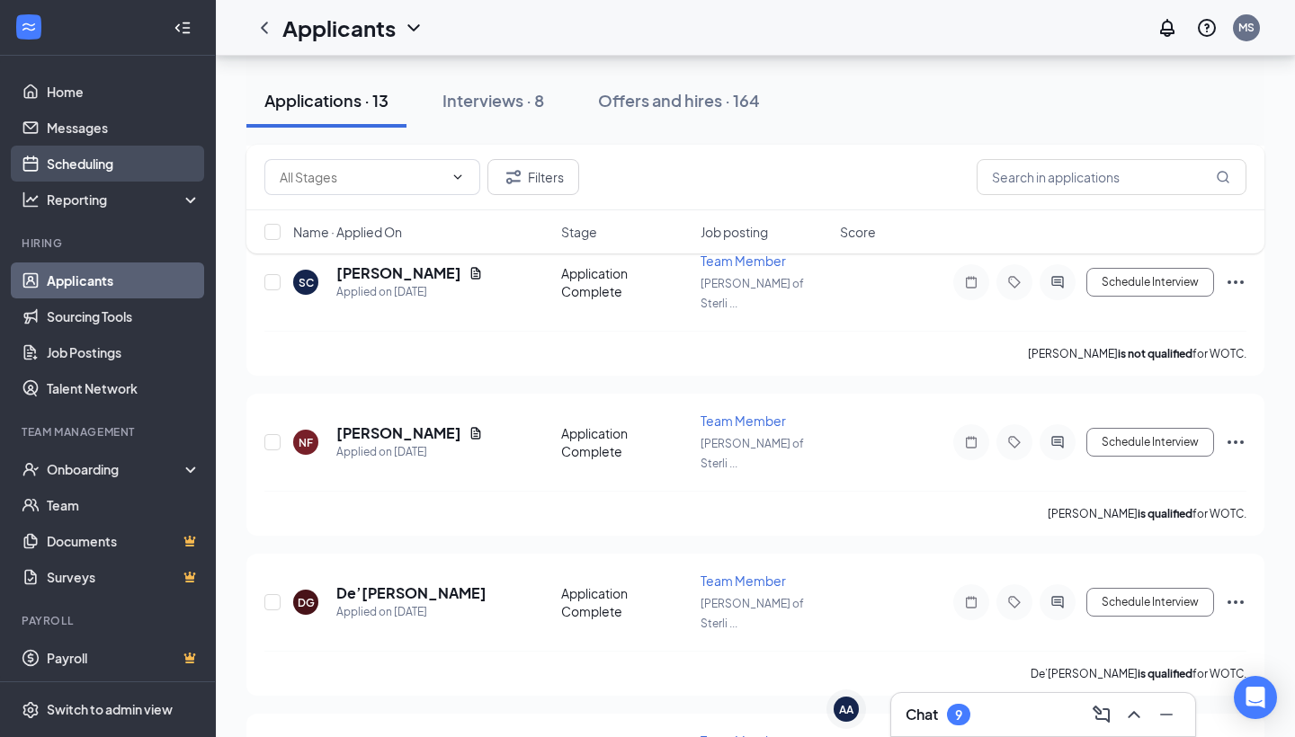
click at [76, 170] on link "Scheduling" at bounding box center [124, 164] width 154 height 36
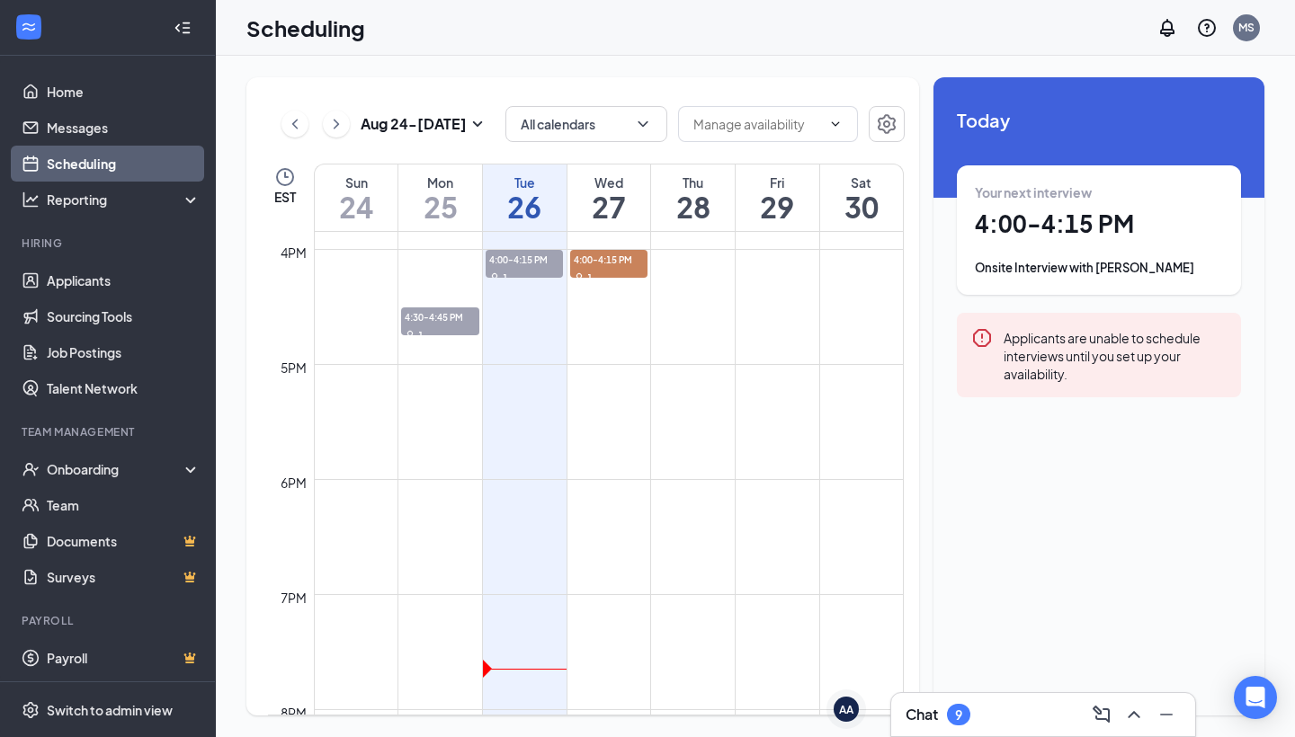
scroll to position [1804, 0]
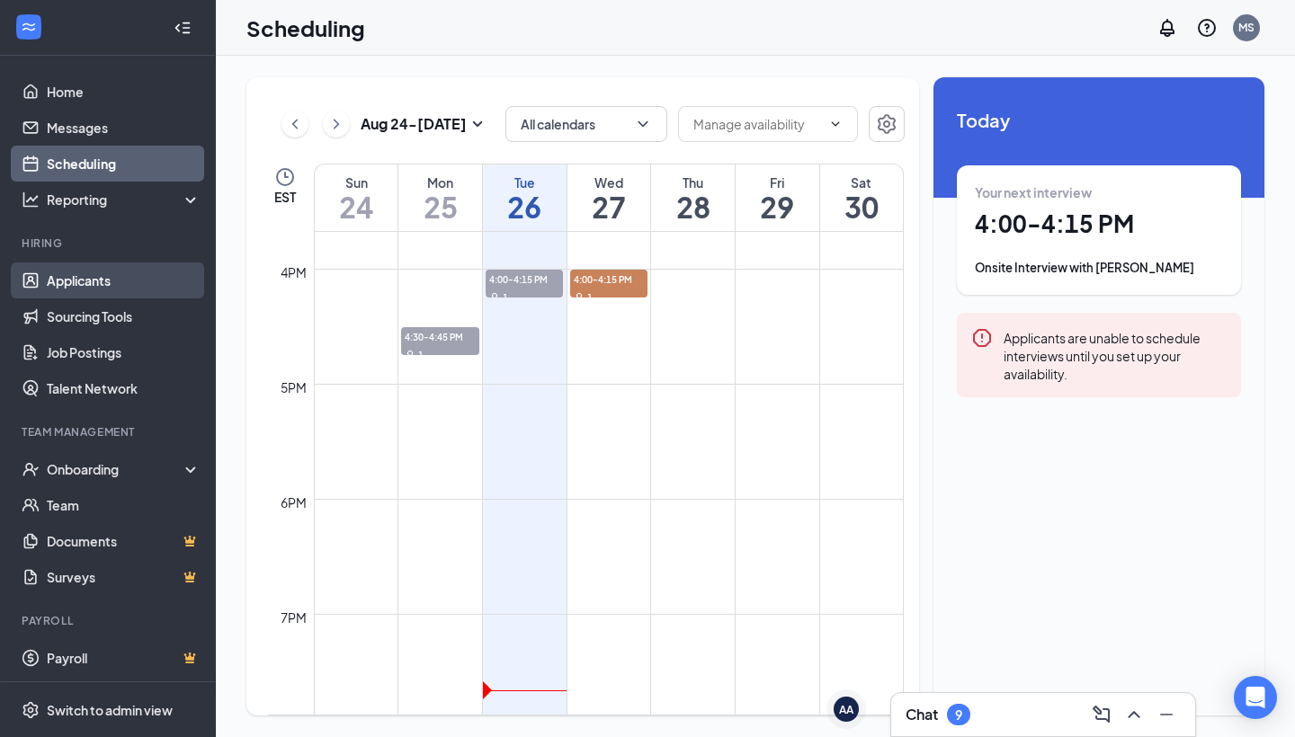
click at [92, 295] on link "Applicants" at bounding box center [124, 281] width 154 height 36
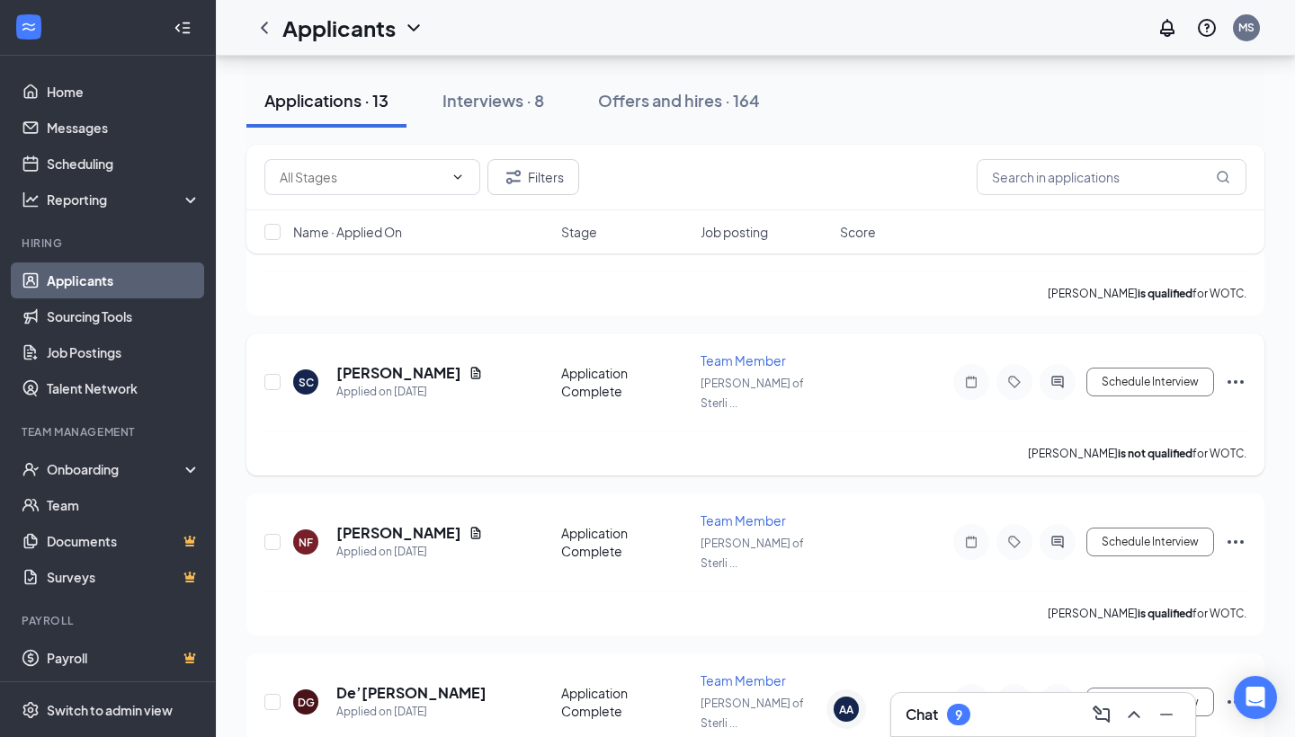
scroll to position [262, 0]
click at [396, 492] on h5 "[PERSON_NAME]" at bounding box center [398, 532] width 125 height 20
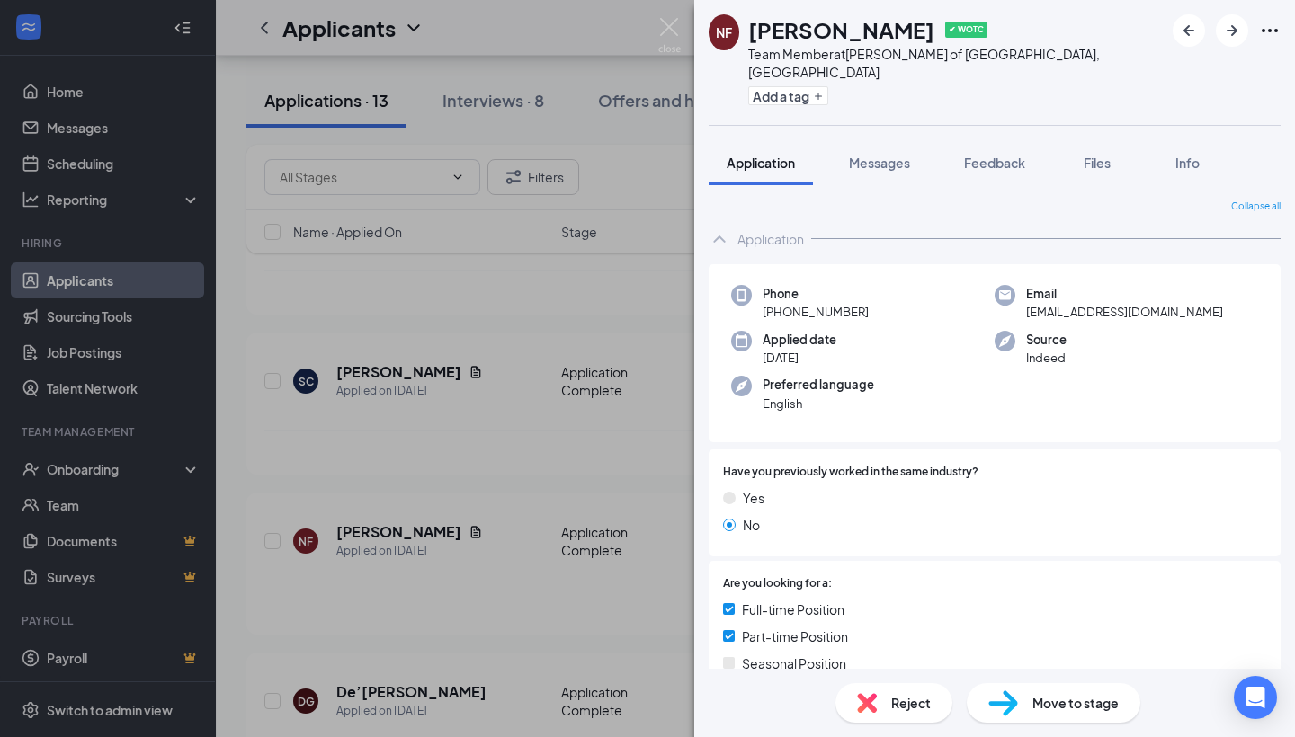
click at [718, 492] on span "Move to stage" at bounding box center [1075, 703] width 86 height 20
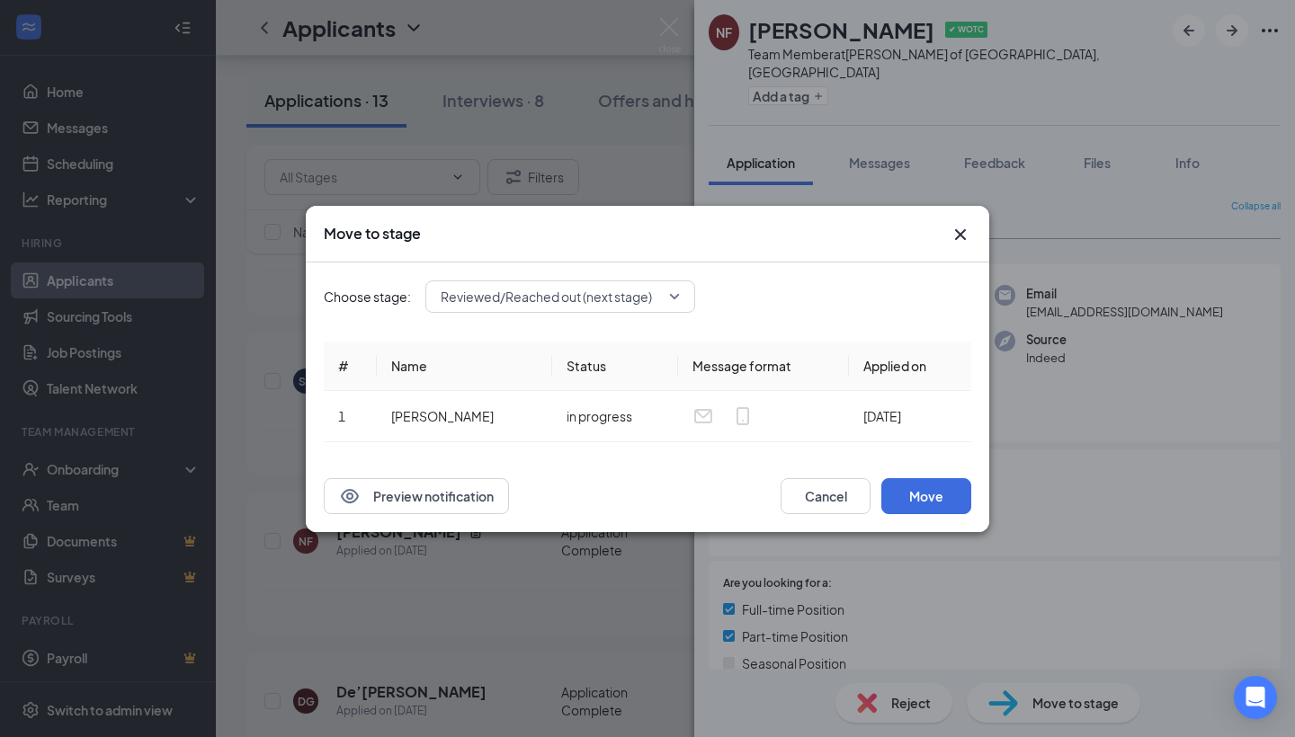
click at [718, 492] on div "Preview notification Cancel Move" at bounding box center [647, 496] width 683 height 72
click at [718, 492] on button "Move" at bounding box center [926, 496] width 90 height 36
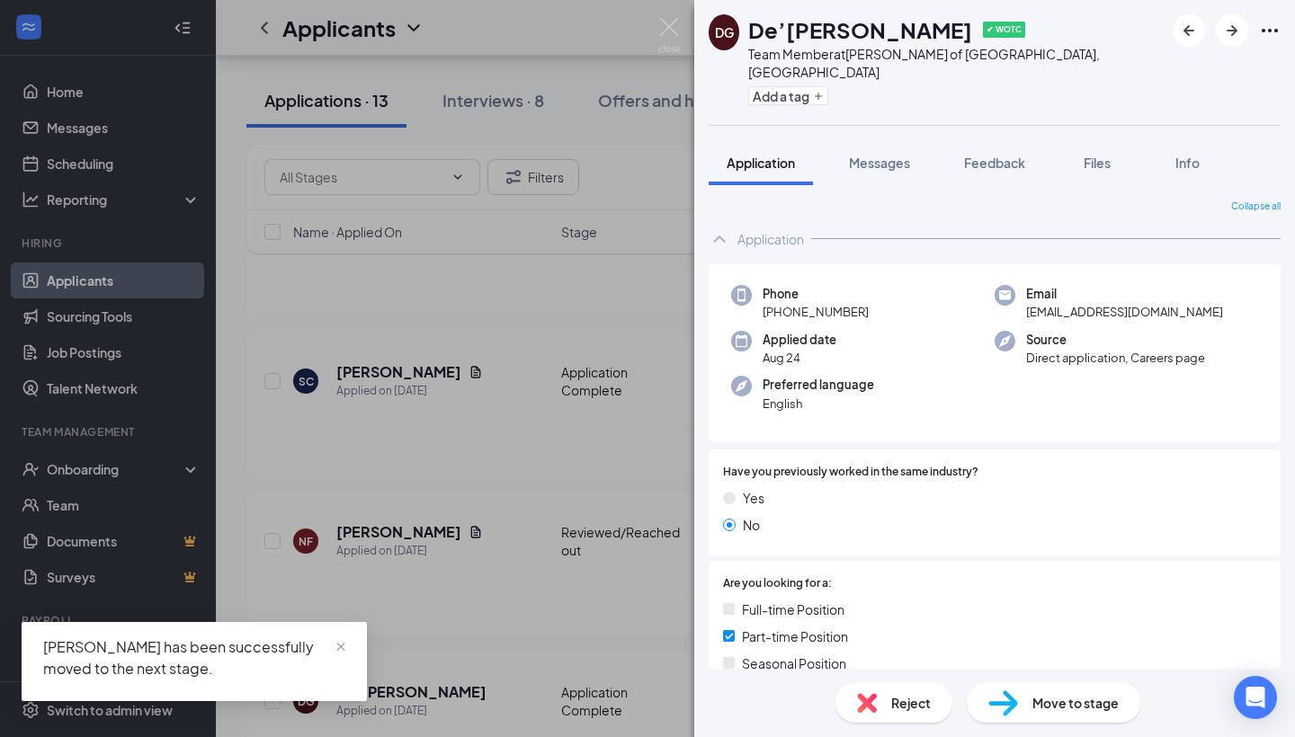
click at [472, 428] on div "DG [PERSON_NAME] ✔ WOTC Team Member at [PERSON_NAME] of [GEOGRAPHIC_DATA], [GEO…" at bounding box center [647, 368] width 1295 height 737
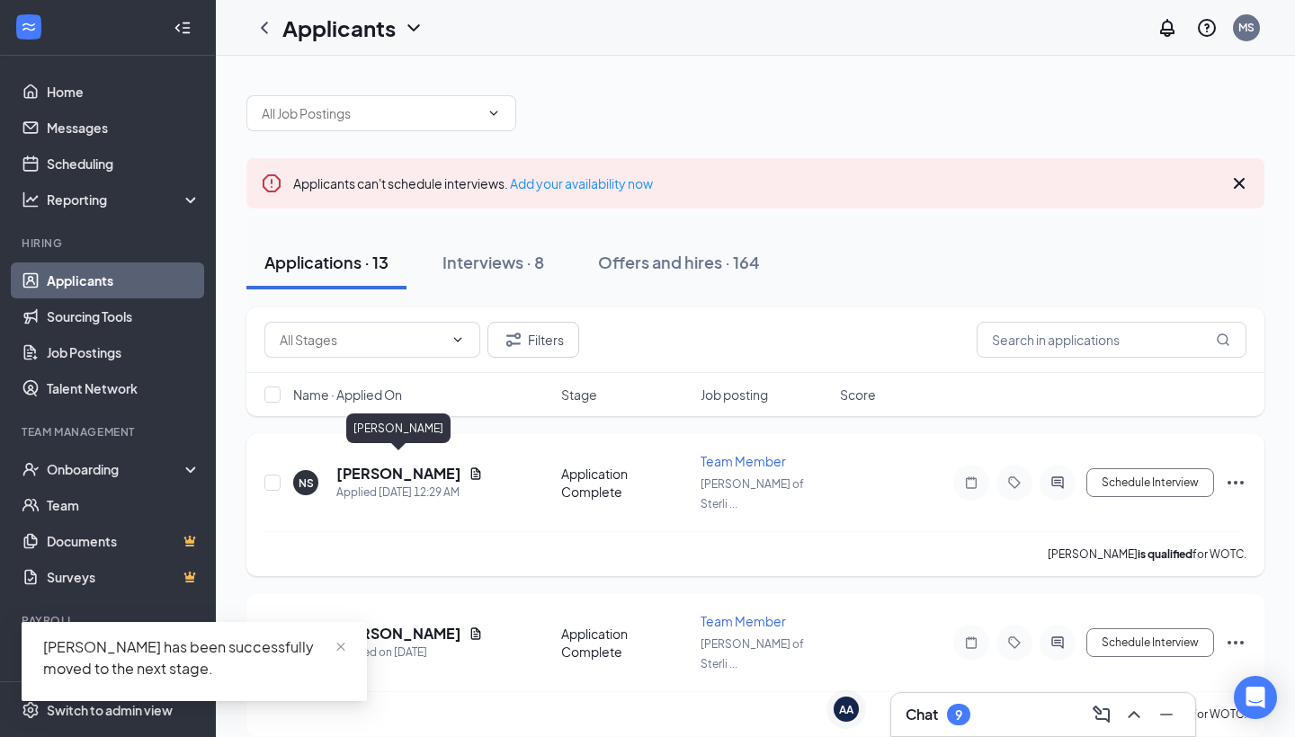
click at [434, 465] on h5 "[PERSON_NAME]" at bounding box center [398, 474] width 125 height 20
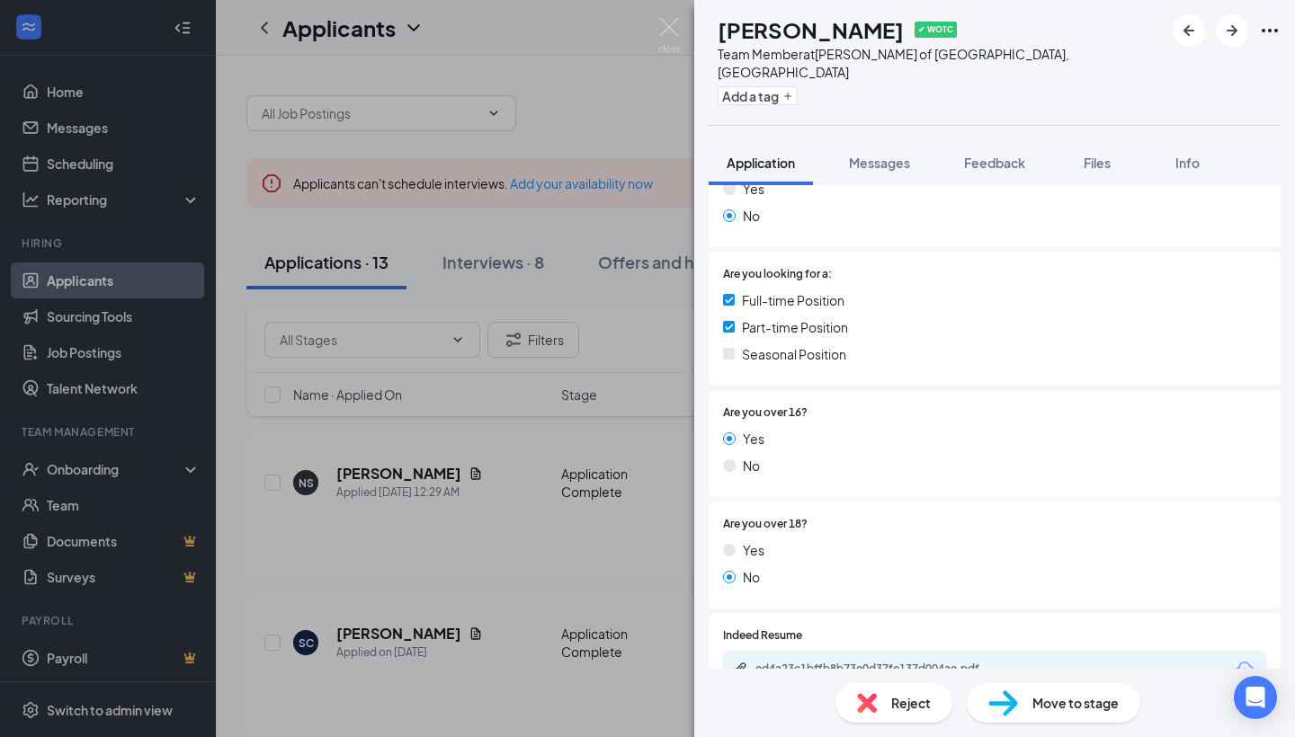
scroll to position [405, 0]
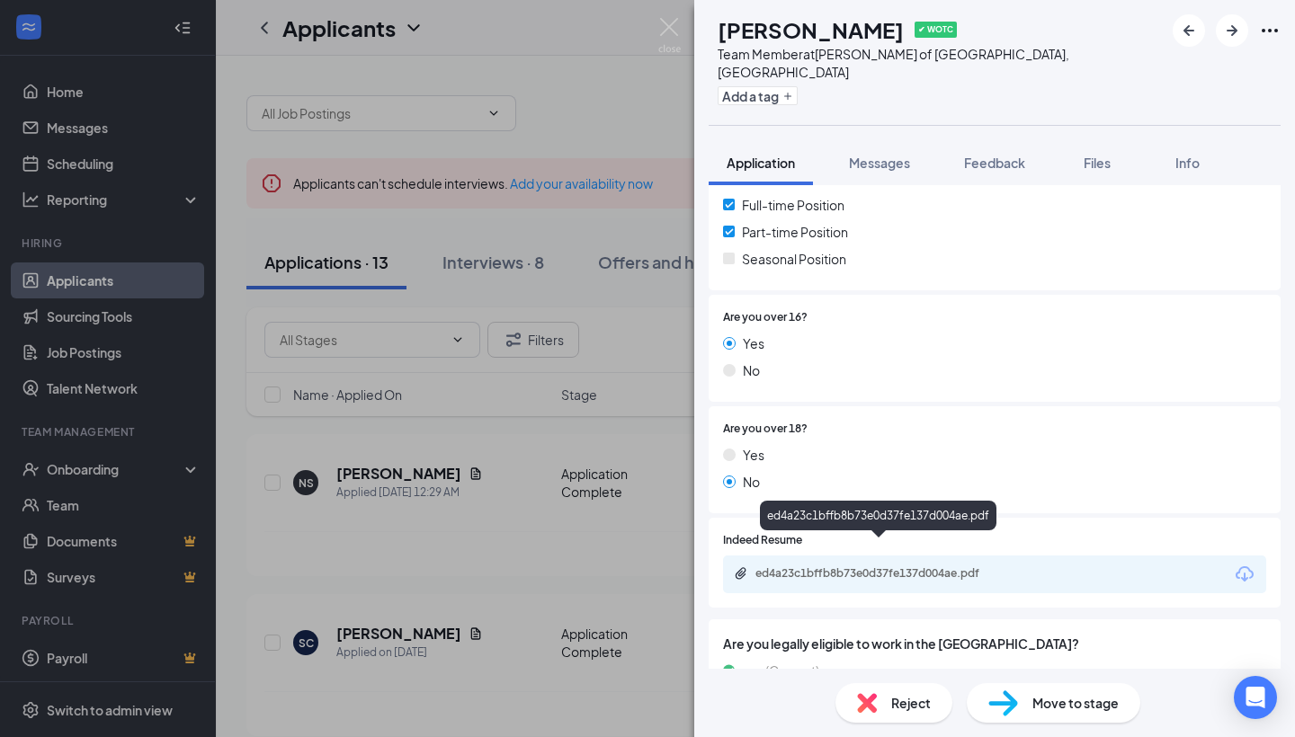
click at [718, 492] on div "ed4a23c1bffb8b73e0d37fe137d004ae.pdf" at bounding box center [881, 573] width 252 height 14
click at [608, 419] on div "NS [PERSON_NAME] ✔ WOTC Team Member at [GEOGRAPHIC_DATA][PERSON_NAME] of [GEOGR…" at bounding box center [647, 368] width 1295 height 737
